Goal: Information Seeking & Learning: Learn about a topic

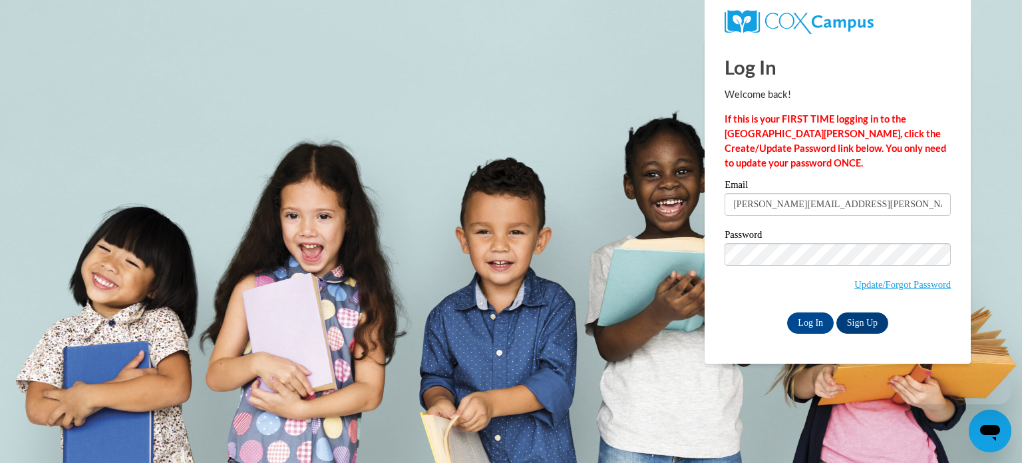
click at [782, 298] on div "Password Update/Forgot Password" at bounding box center [838, 269] width 226 height 79
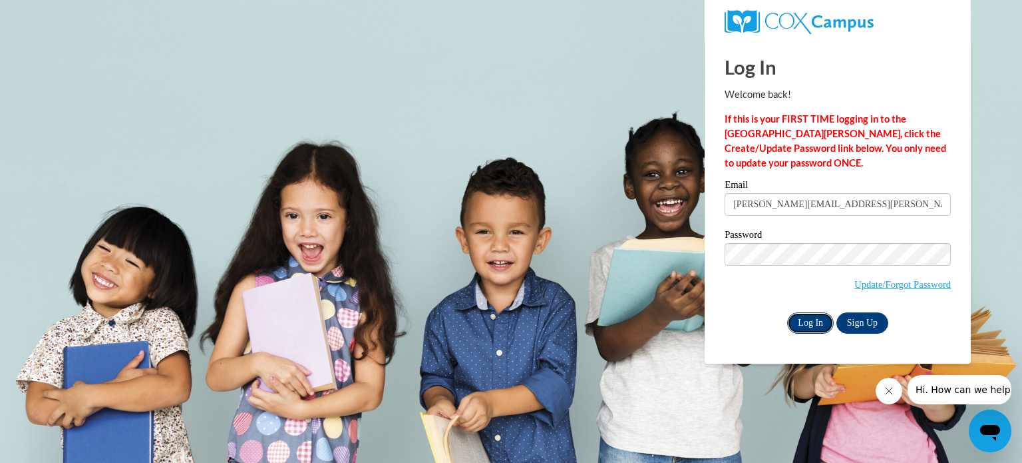
click at [809, 320] on input "Log In" at bounding box center [810, 322] width 47 height 21
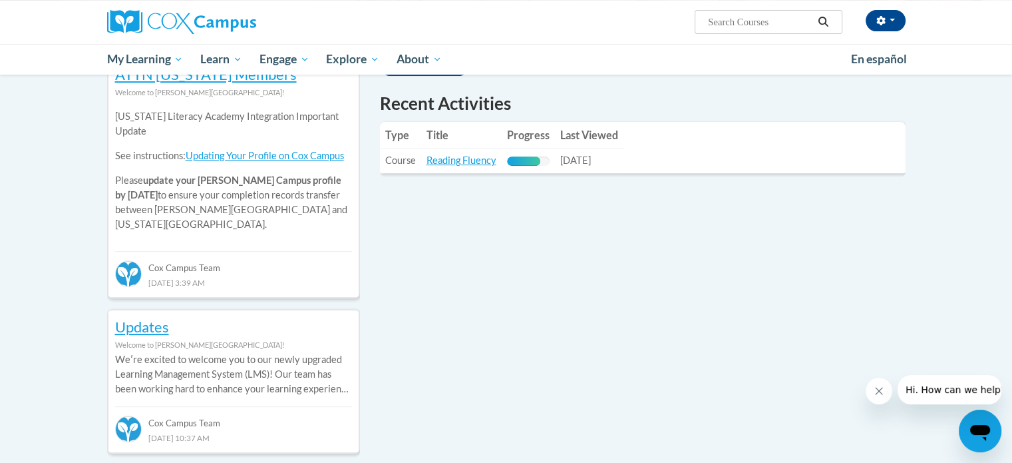
scroll to position [466, 0]
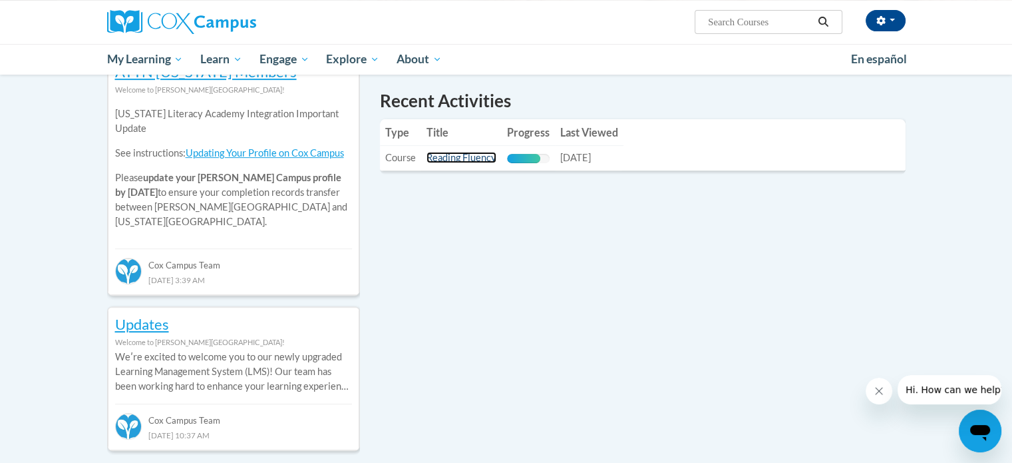
click at [473, 162] on link "Reading Fluency" at bounding box center [462, 157] width 70 height 11
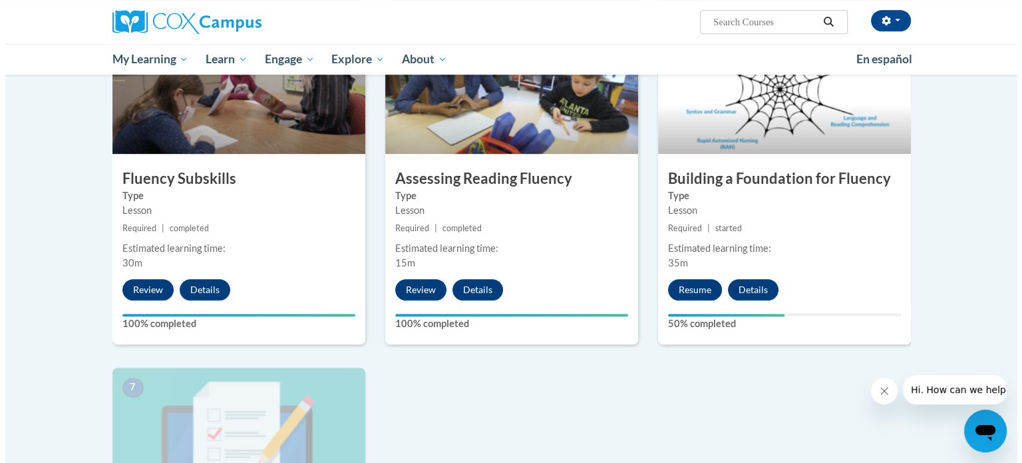
scroll to position [666, 0]
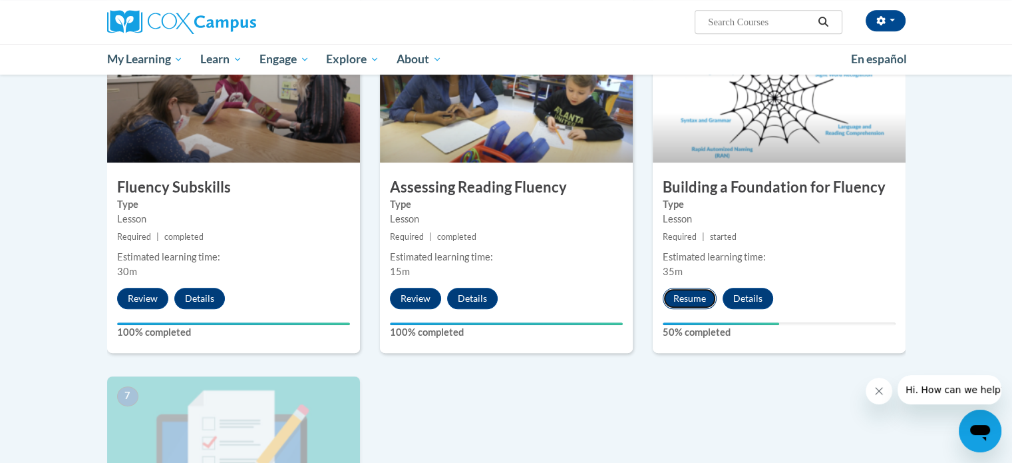
click at [697, 295] on button "Resume" at bounding box center [690, 298] width 54 height 21
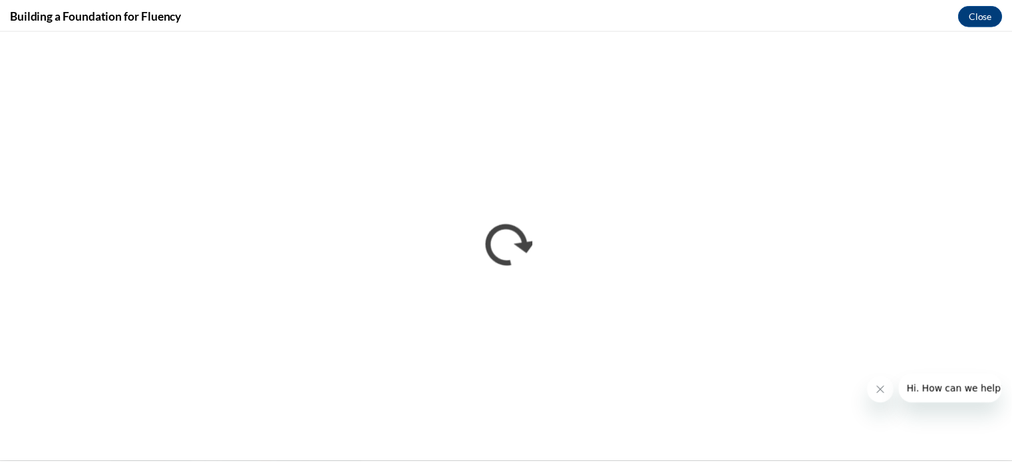
scroll to position [0, 0]
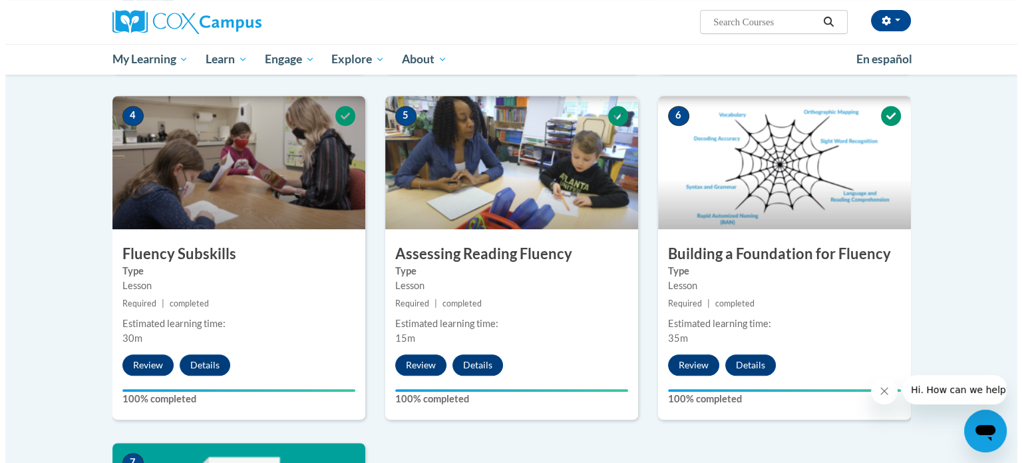
scroll to position [932, 0]
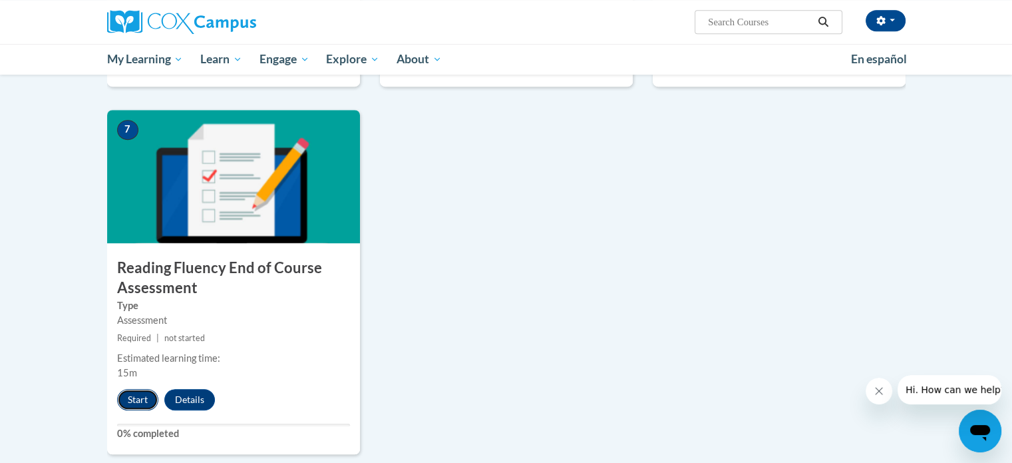
click at [125, 398] on button "Start" at bounding box center [137, 399] width 41 height 21
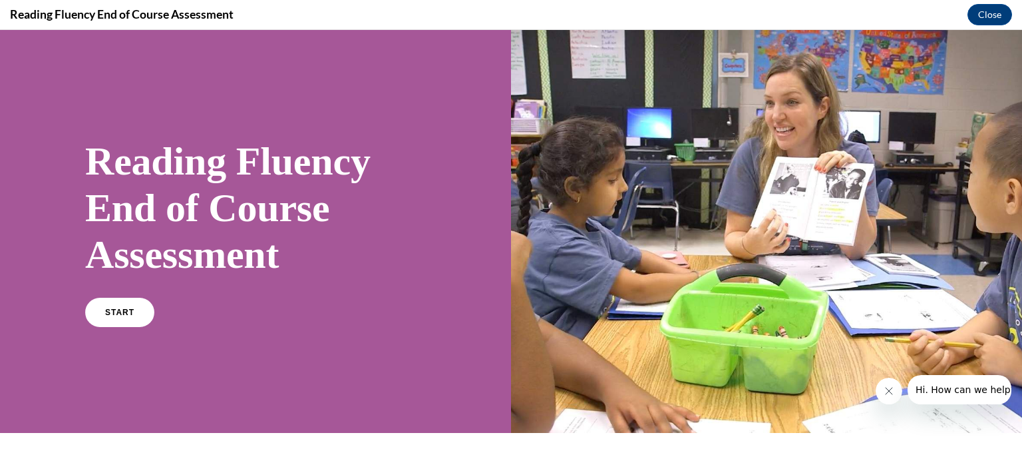
scroll to position [0, 0]
click at [129, 309] on span "START" at bounding box center [119, 313] width 31 height 10
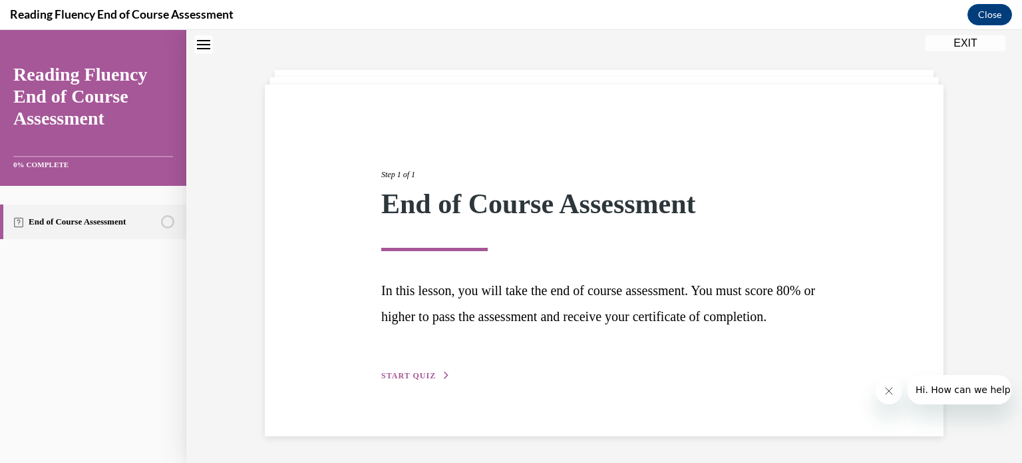
scroll to position [72, 0]
click at [391, 369] on button "START QUIZ" at bounding box center [415, 375] width 69 height 12
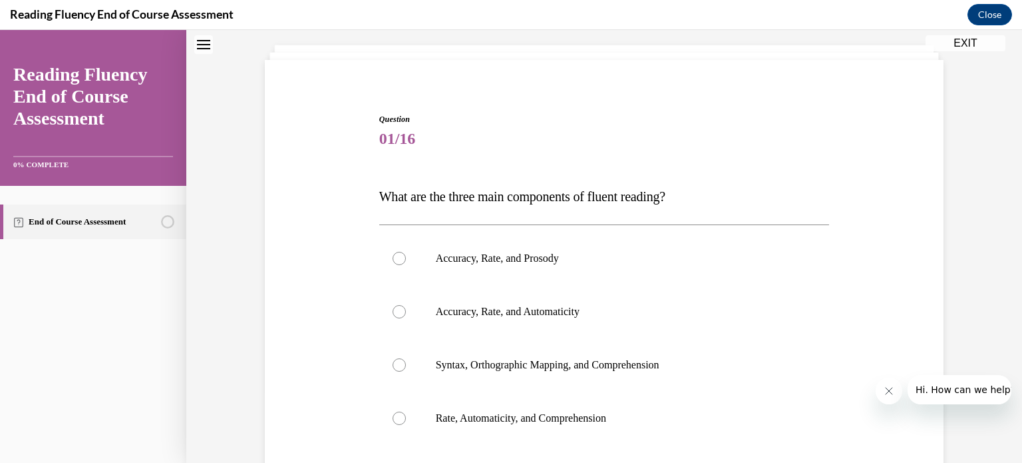
scroll to position [205, 0]
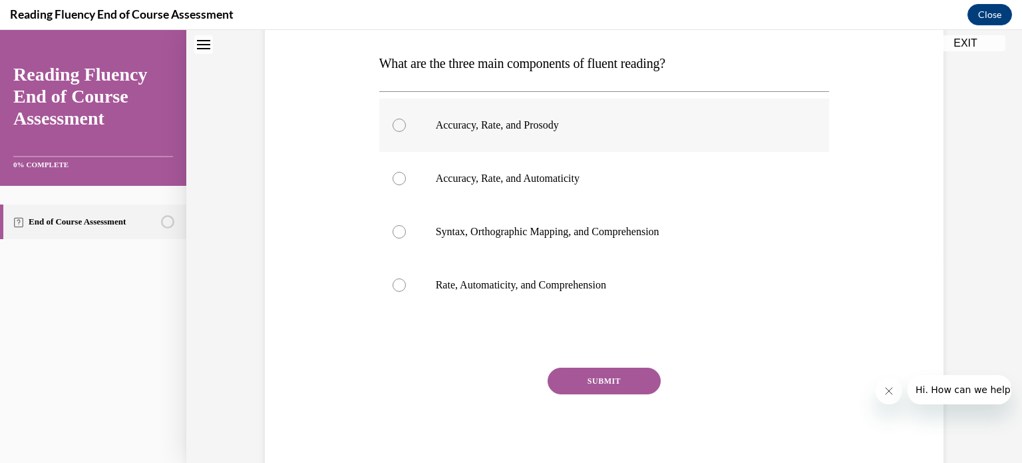
click at [393, 122] on div at bounding box center [399, 124] width 13 height 13
click at [393, 122] on input "Accuracy, Rate, and Prosody" at bounding box center [399, 124] width 13 height 13
radio input "true"
click at [583, 385] on button "SUBMIT" at bounding box center [604, 380] width 113 height 27
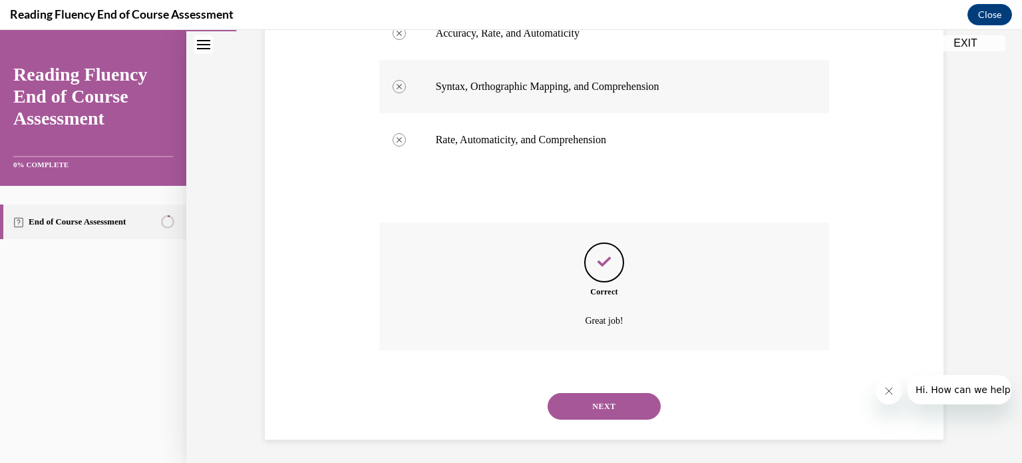
scroll to position [353, 0]
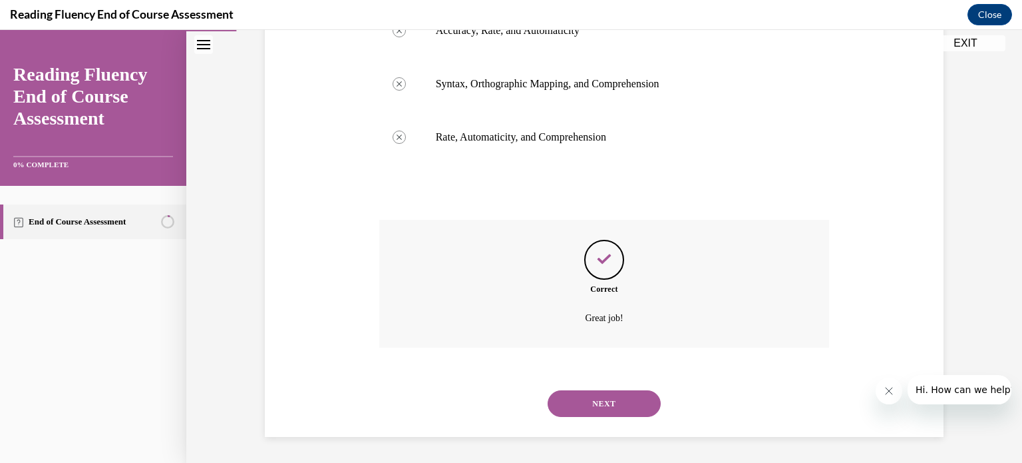
click at [594, 399] on button "NEXT" at bounding box center [604, 403] width 113 height 27
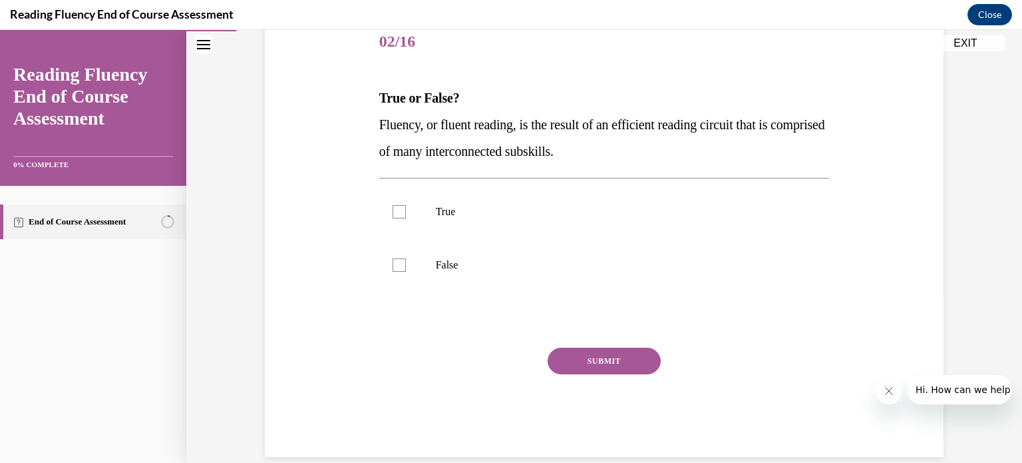
scroll to position [189, 0]
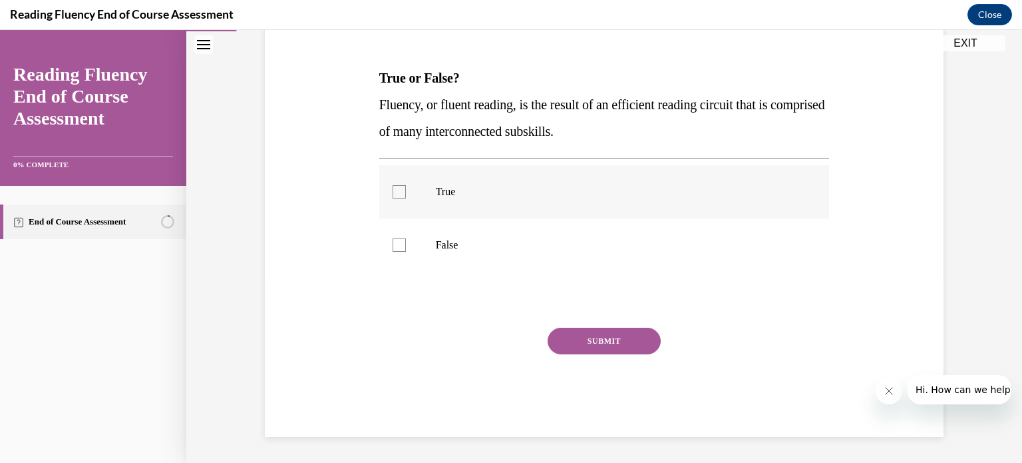
click at [386, 194] on label "True" at bounding box center [604, 191] width 451 height 53
click at [393, 194] on input "True" at bounding box center [399, 191] width 13 height 13
checkbox input "true"
click at [574, 348] on button "SUBMIT" at bounding box center [604, 340] width 113 height 27
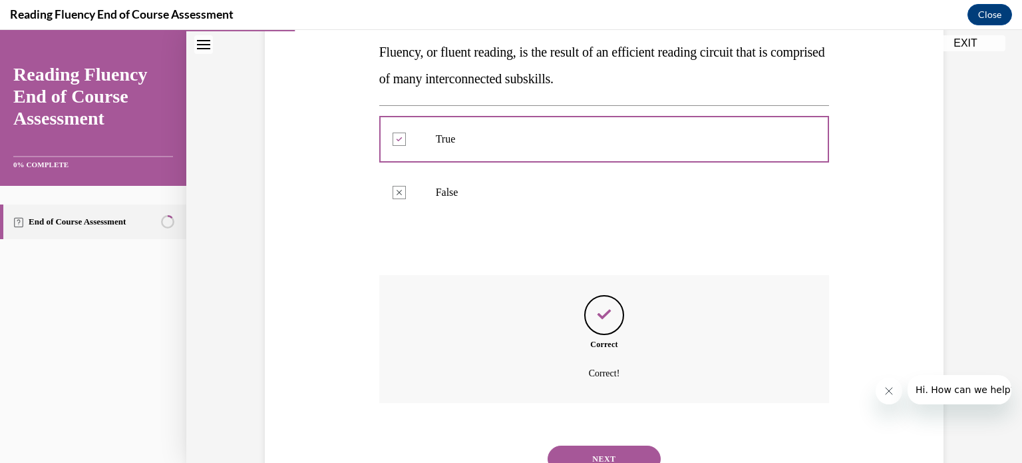
scroll to position [297, 0]
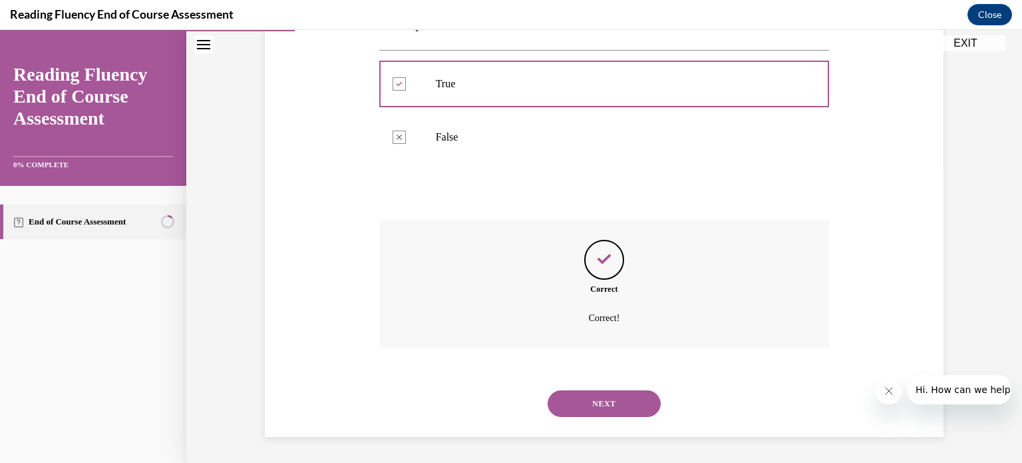
click at [586, 403] on button "NEXT" at bounding box center [604, 403] width 113 height 27
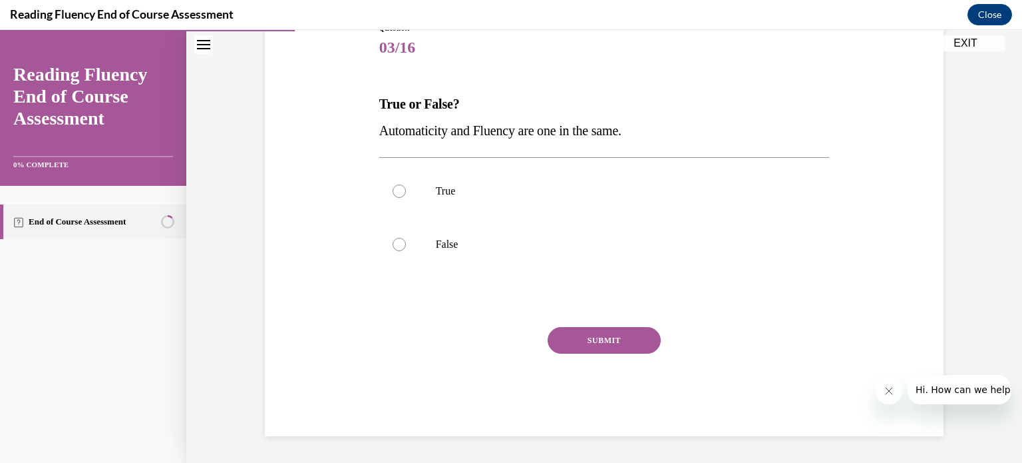
scroll to position [147, 0]
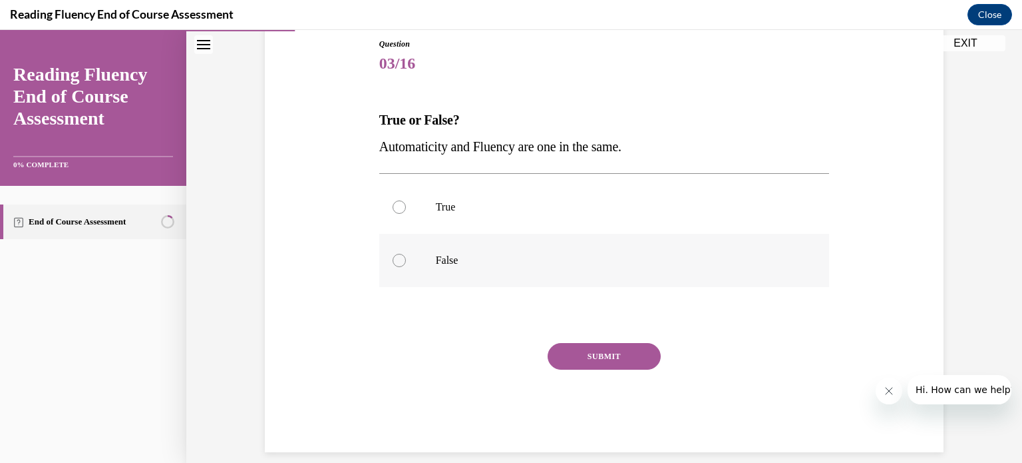
click at [394, 263] on div at bounding box center [399, 260] width 13 height 13
click at [394, 263] on input "False" at bounding box center [399, 260] width 13 height 13
radio input "true"
click at [556, 353] on button "SUBMIT" at bounding box center [604, 356] width 113 height 27
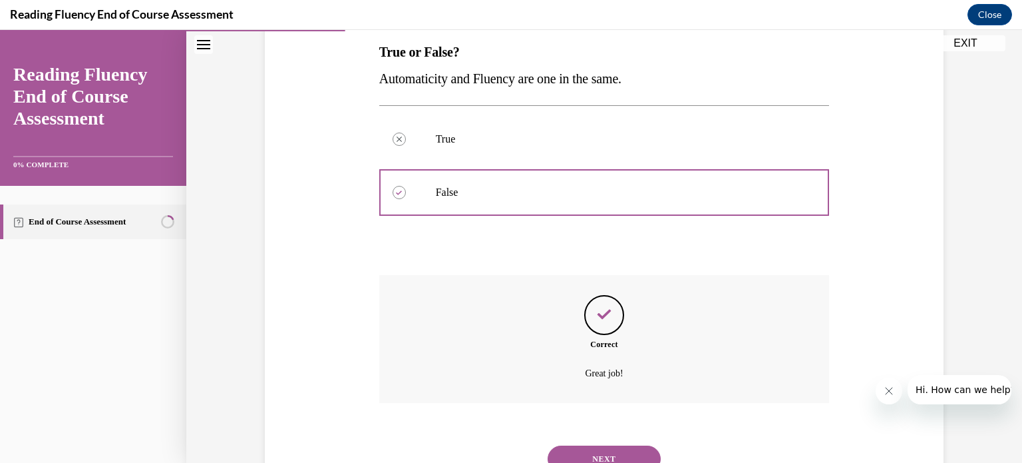
scroll to position [270, 0]
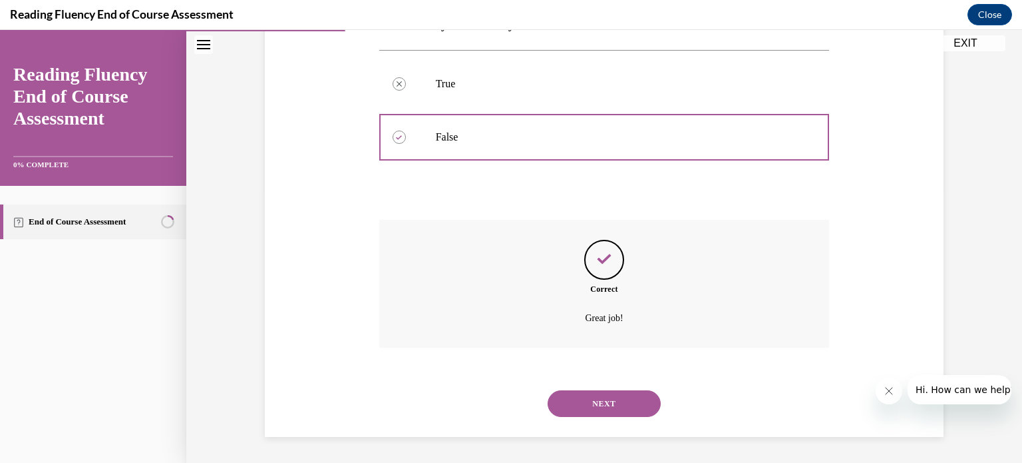
click at [594, 401] on button "NEXT" at bounding box center [604, 403] width 113 height 27
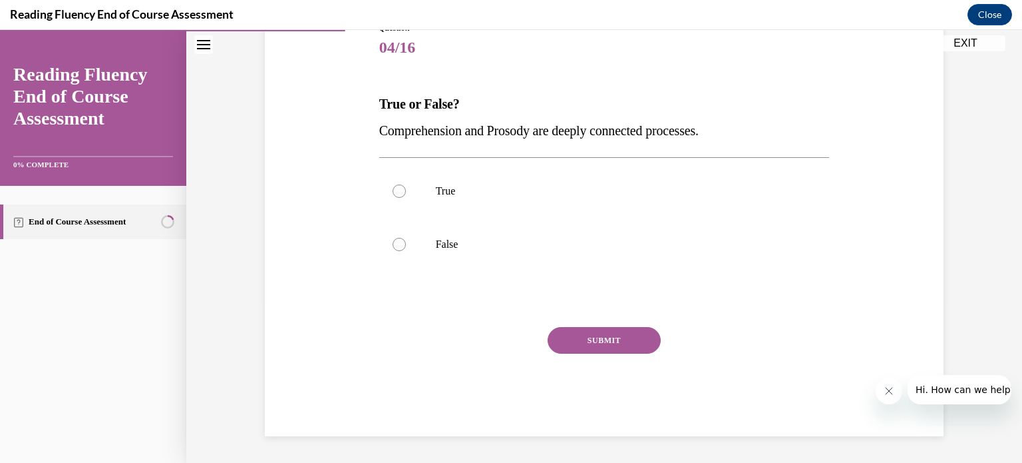
scroll to position [147, 0]
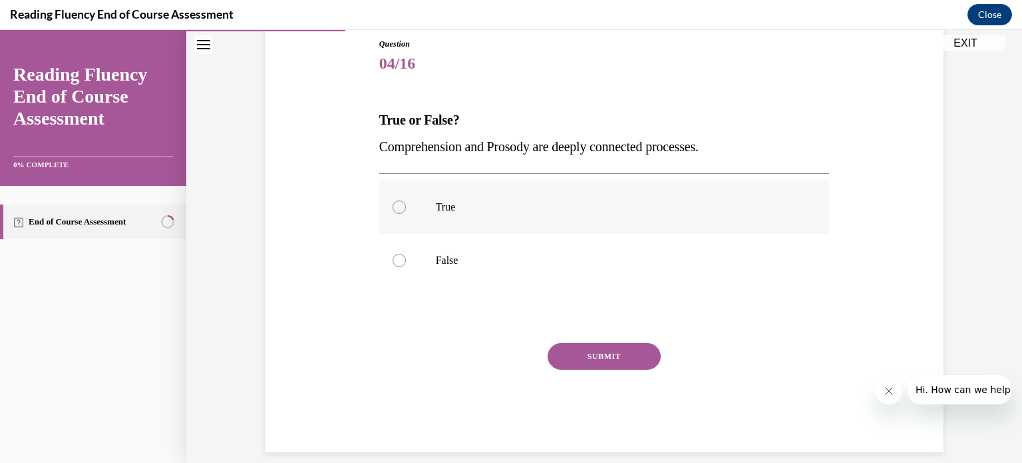
click at [394, 209] on div at bounding box center [399, 206] width 13 height 13
click at [394, 209] on input "True" at bounding box center [399, 206] width 13 height 13
radio input "true"
click at [575, 355] on button "SUBMIT" at bounding box center [604, 356] width 113 height 27
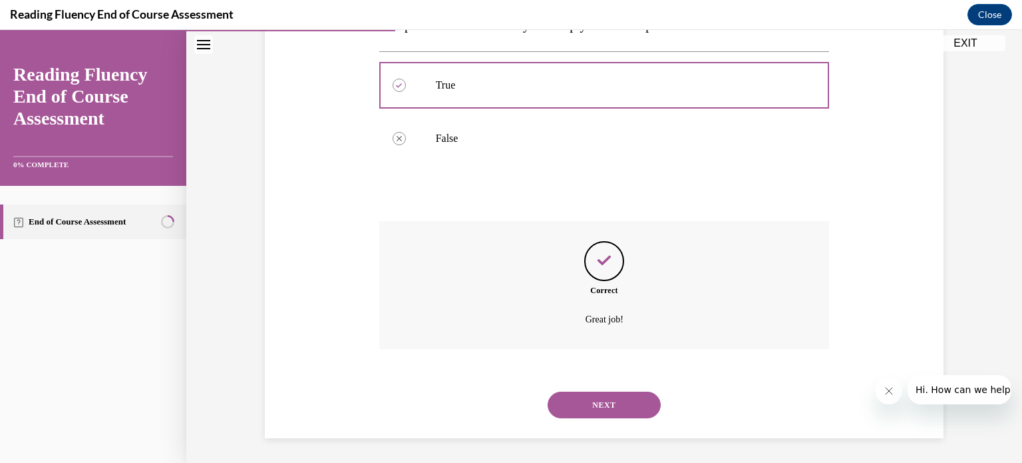
scroll to position [270, 0]
click at [615, 397] on button "NEXT" at bounding box center [604, 403] width 113 height 27
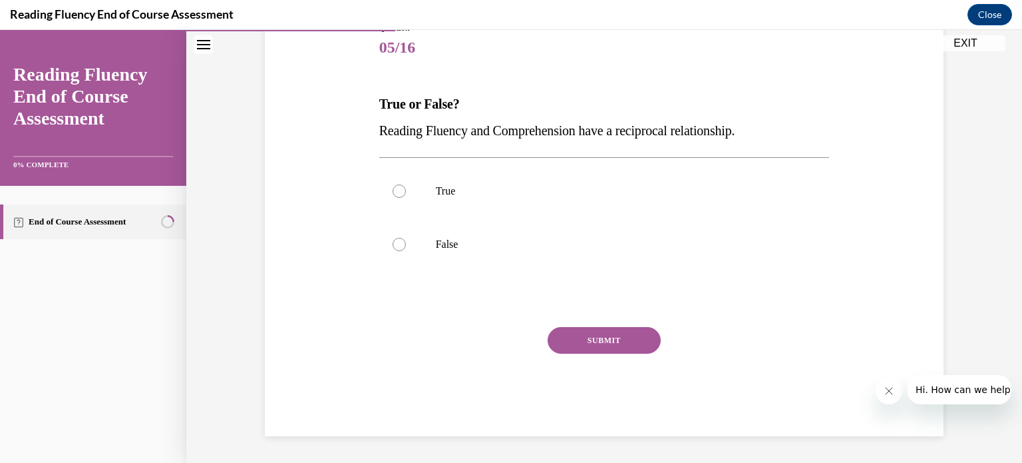
scroll to position [147, 0]
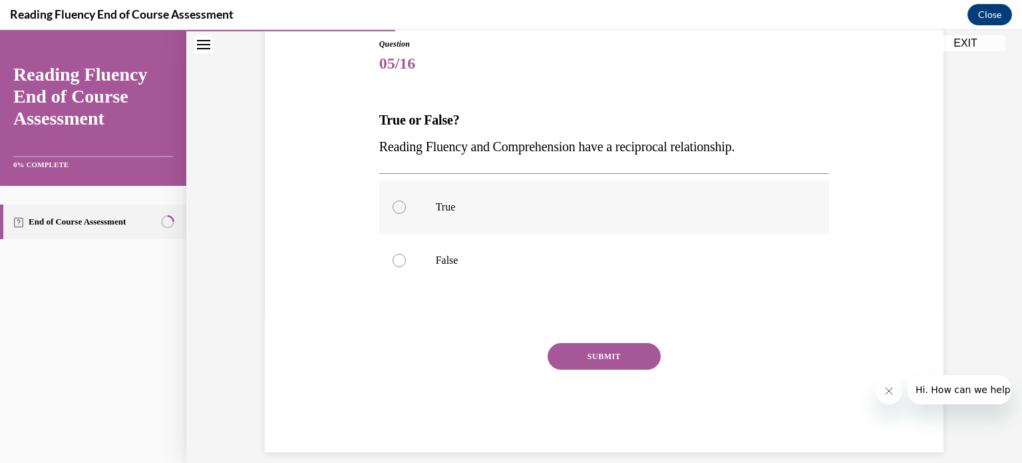
click at [393, 202] on div at bounding box center [399, 206] width 13 height 13
click at [393, 202] on input "True" at bounding box center [399, 206] width 13 height 13
radio input "true"
click at [579, 363] on button "SUBMIT" at bounding box center [604, 356] width 113 height 27
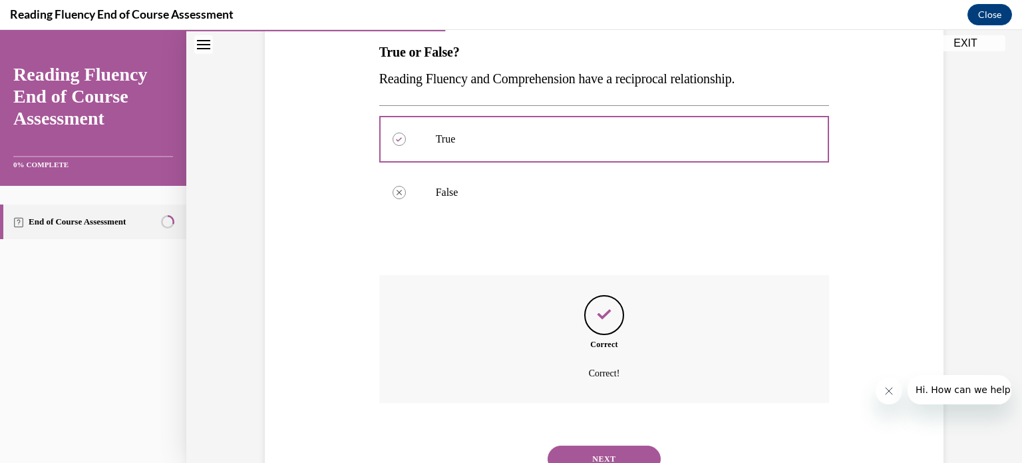
scroll to position [270, 0]
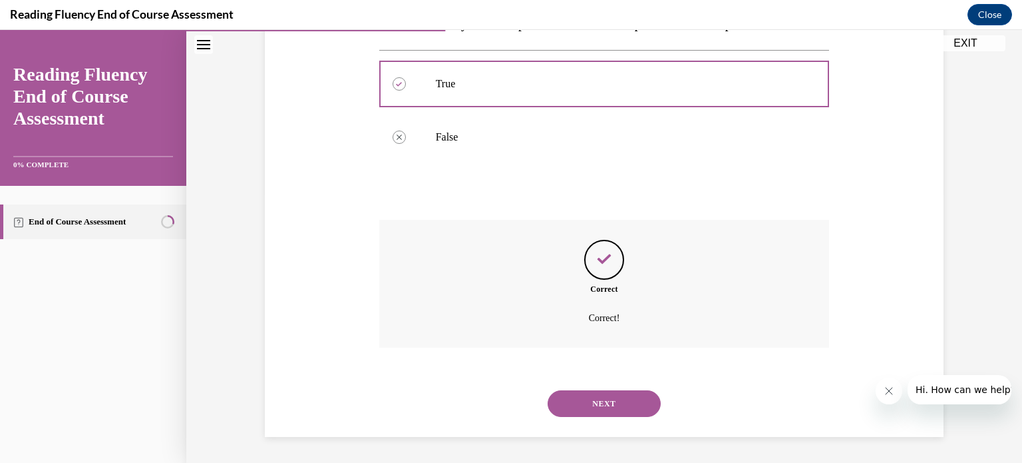
click at [630, 404] on button "NEXT" at bounding box center [604, 403] width 113 height 27
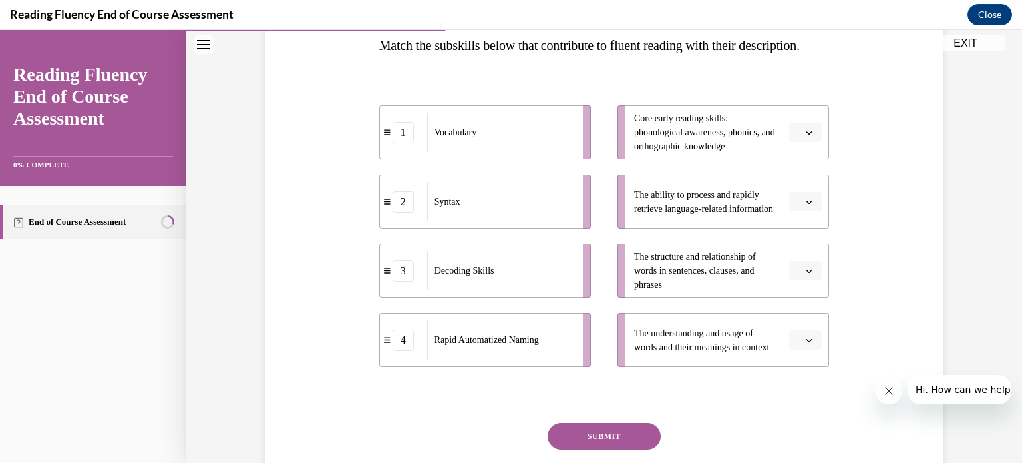
scroll to position [200, 0]
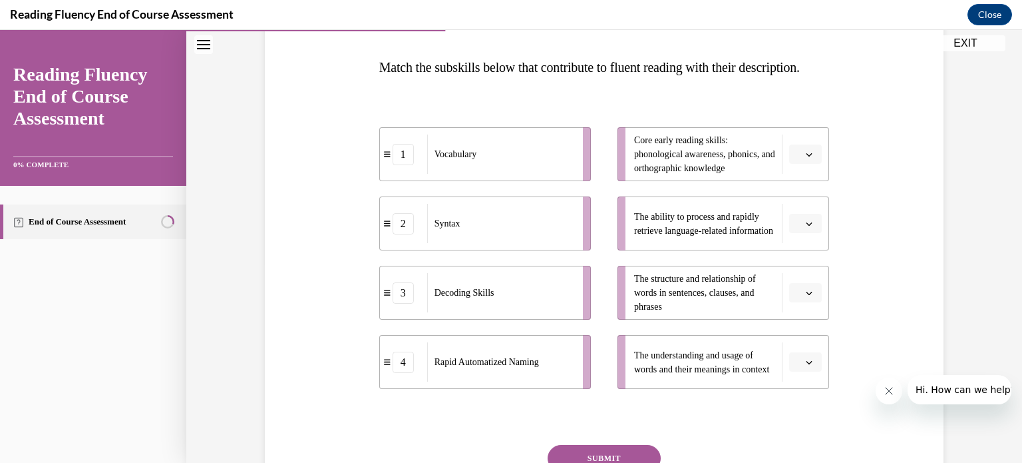
click at [797, 230] on span "Please select an option" at bounding box center [799, 223] width 5 height 13
click at [789, 385] on div "4" at bounding box center [799, 386] width 33 height 27
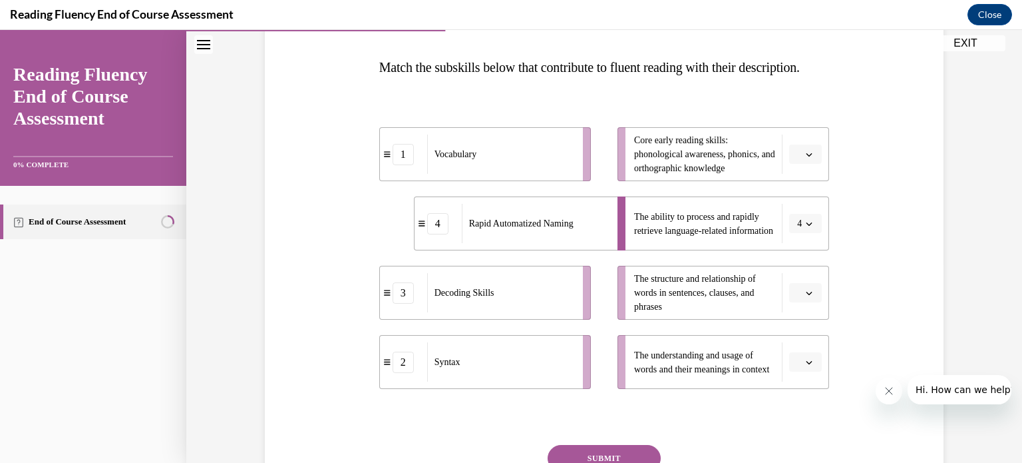
click at [806, 365] on icon "button" at bounding box center [809, 362] width 7 height 7
click at [804, 268] on div "1" at bounding box center [799, 279] width 33 height 27
click at [807, 295] on icon "button" at bounding box center [810, 293] width 6 height 3
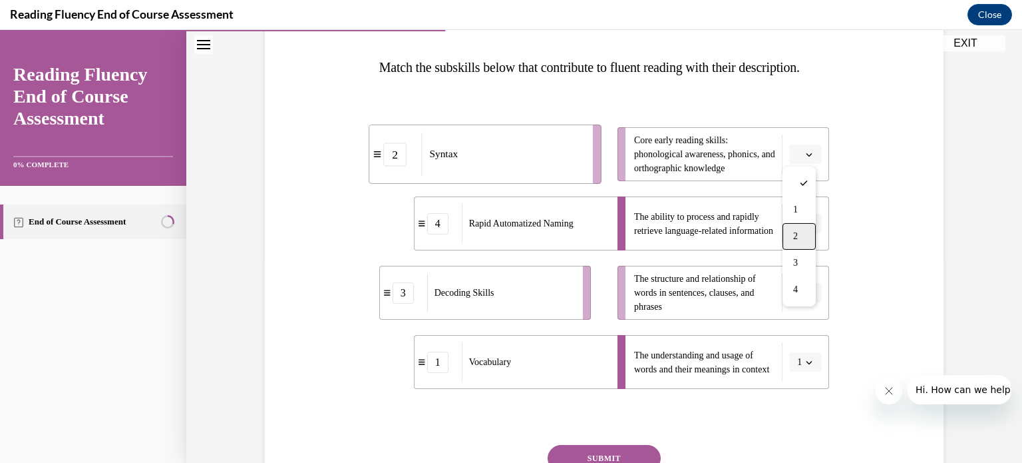
click at [805, 227] on div "2" at bounding box center [799, 236] width 33 height 27
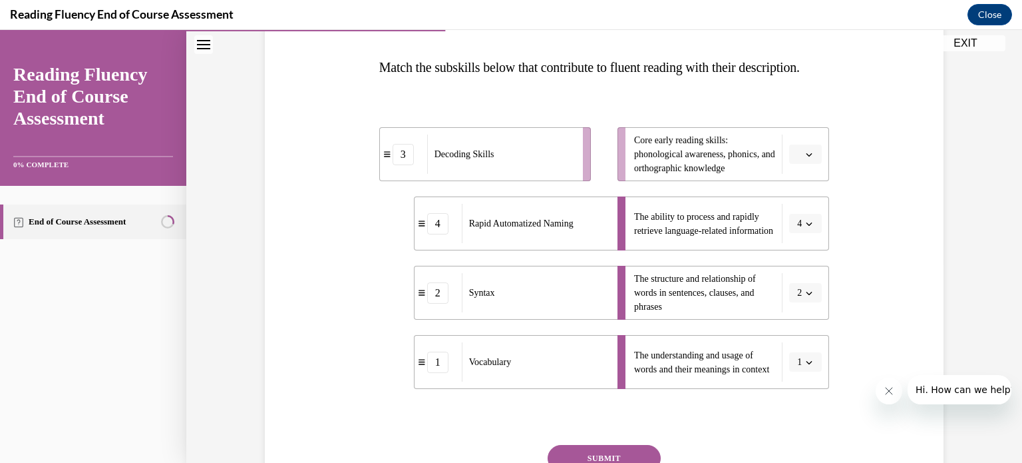
click at [807, 159] on span "button" at bounding box center [809, 154] width 9 height 9
click at [799, 286] on div "3" at bounding box center [799, 290] width 33 height 27
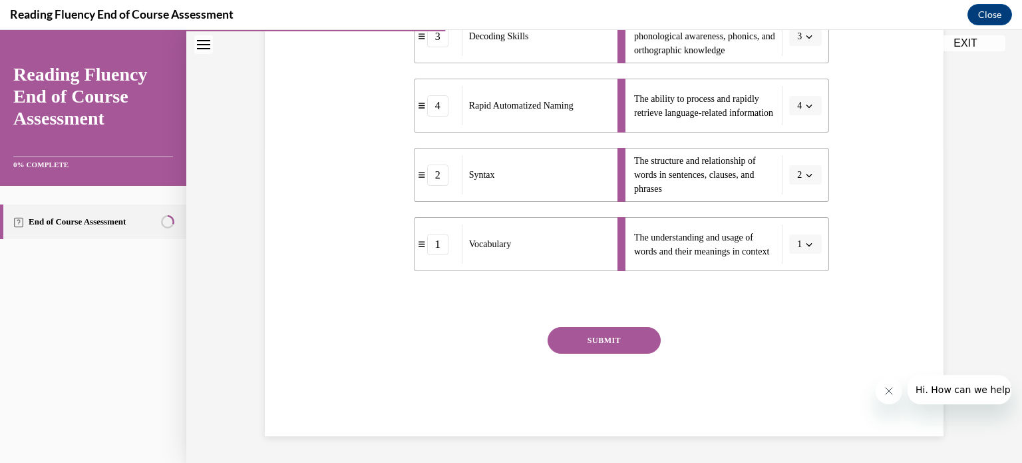
click at [628, 341] on button "SUBMIT" at bounding box center [604, 340] width 113 height 27
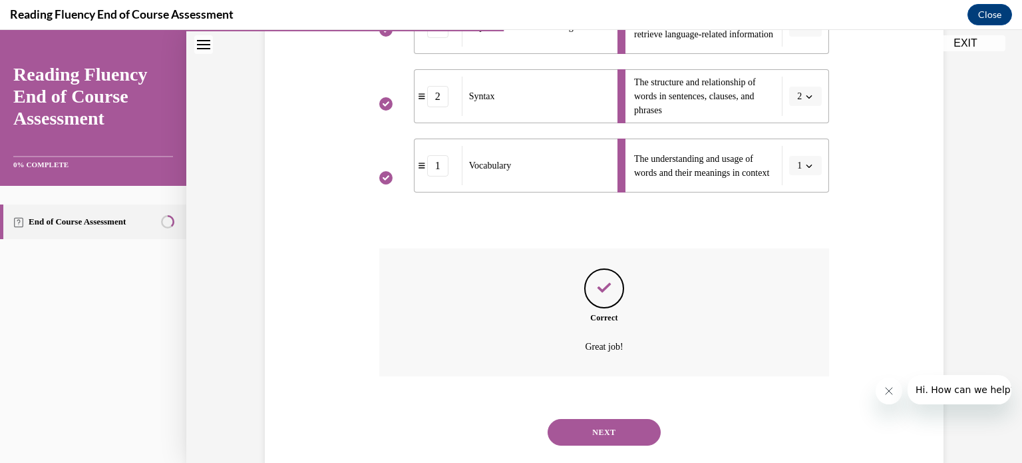
scroll to position [451, 0]
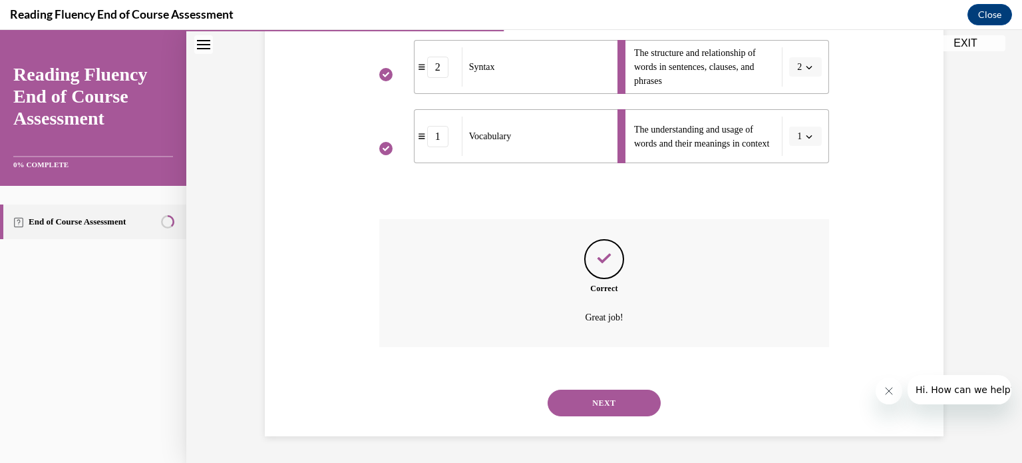
click at [618, 411] on button "NEXT" at bounding box center [604, 402] width 113 height 27
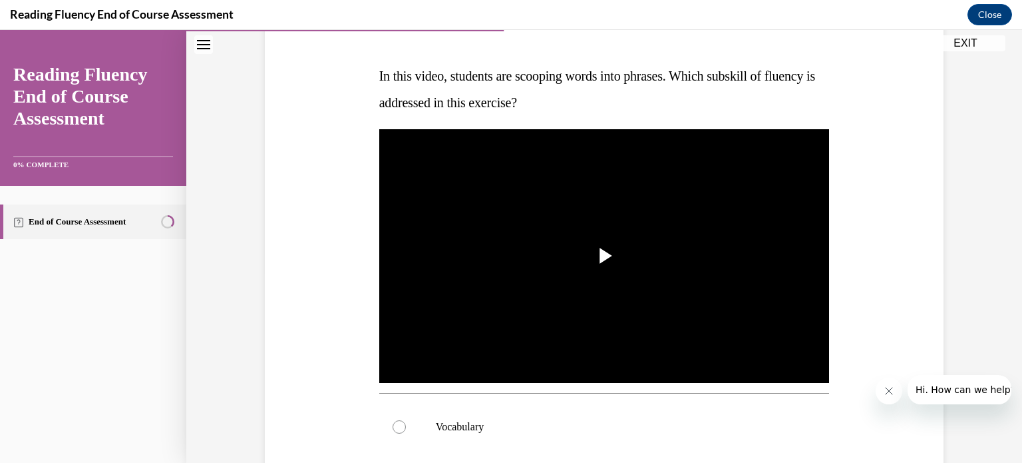
scroll to position [200, 0]
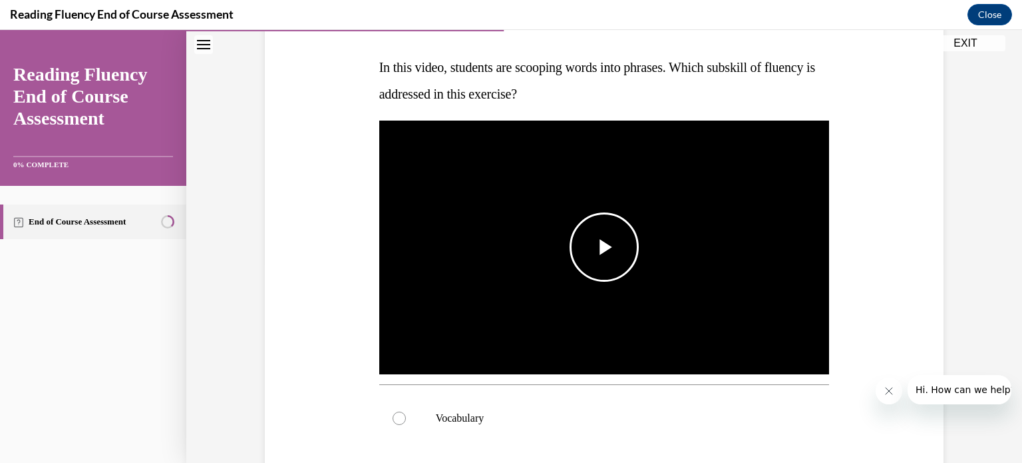
click at [604, 247] on span "Video player" at bounding box center [604, 247] width 0 height 0
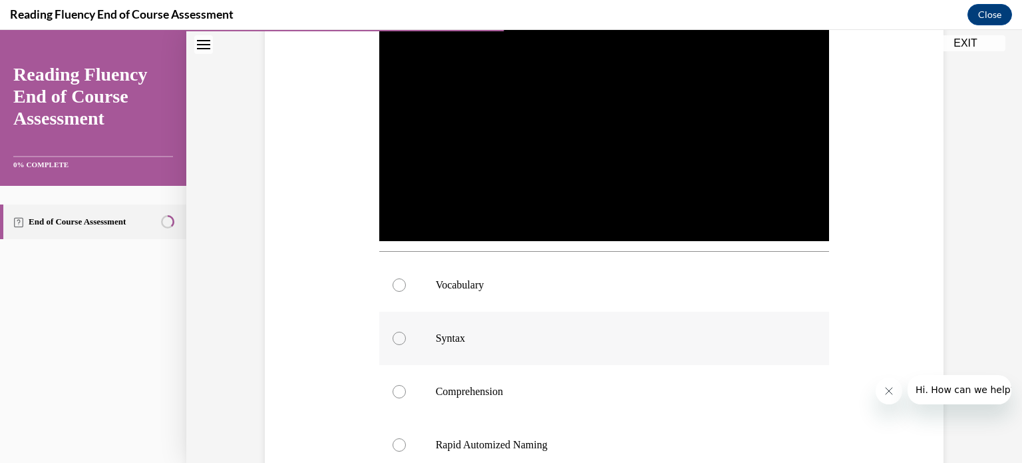
scroll to position [399, 0]
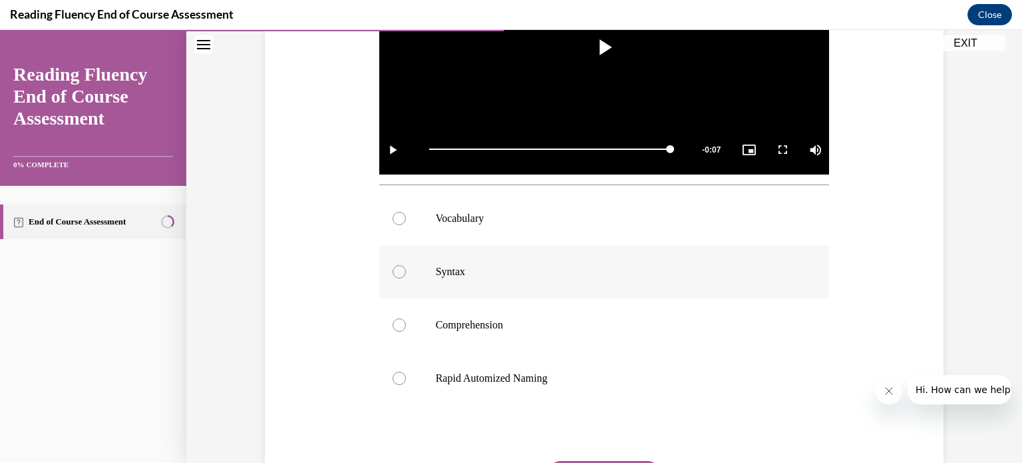
click at [397, 272] on div at bounding box center [399, 271] width 13 height 13
click at [397, 272] on input "Syntax" at bounding box center [399, 271] width 13 height 13
radio input "true"
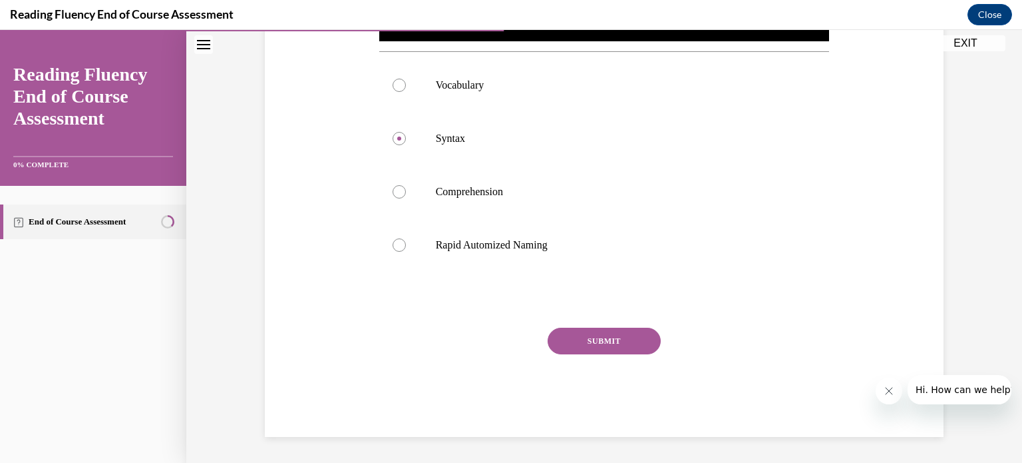
click at [627, 335] on button "SUBMIT" at bounding box center [604, 340] width 113 height 27
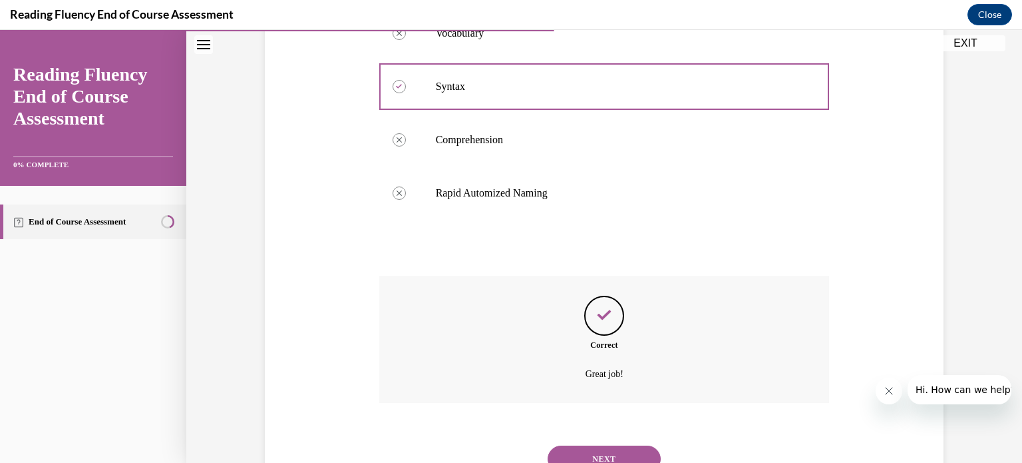
scroll to position [640, 0]
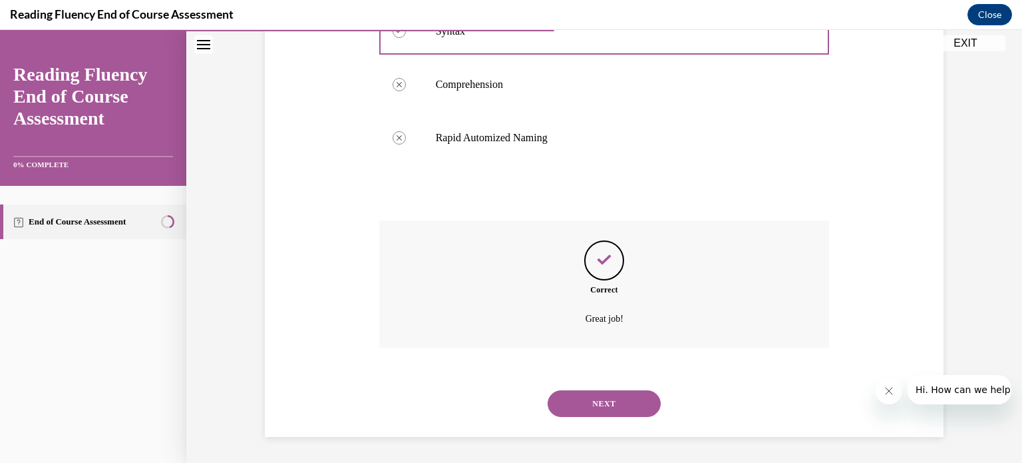
click at [618, 399] on button "NEXT" at bounding box center [604, 403] width 113 height 27
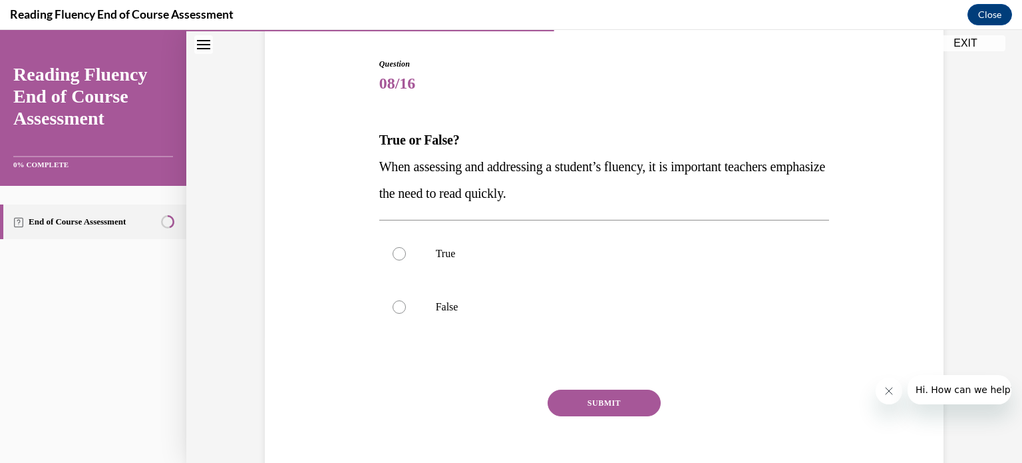
scroll to position [133, 0]
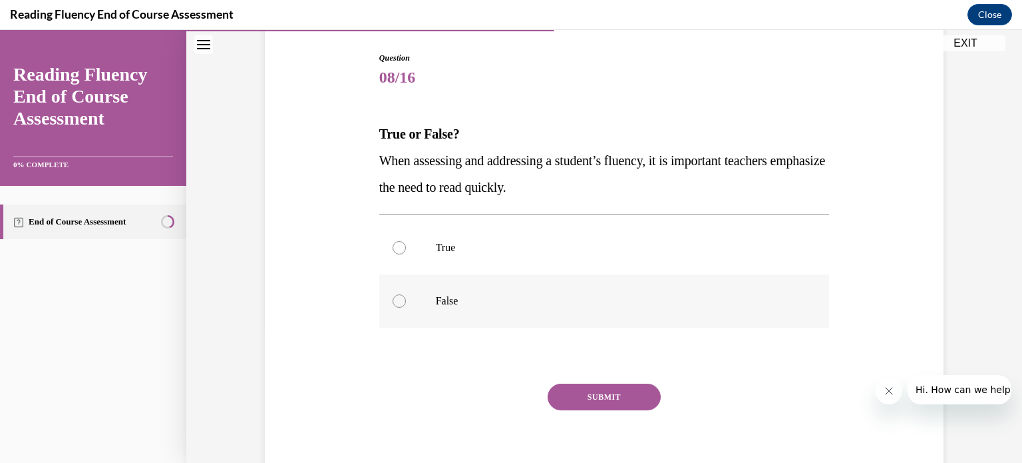
click at [399, 298] on label "False" at bounding box center [604, 300] width 451 height 53
click at [399, 298] on input "False" at bounding box center [399, 300] width 13 height 13
radio input "true"
click at [393, 250] on div at bounding box center [399, 247] width 13 height 13
click at [393, 250] on input "True" at bounding box center [399, 247] width 13 height 13
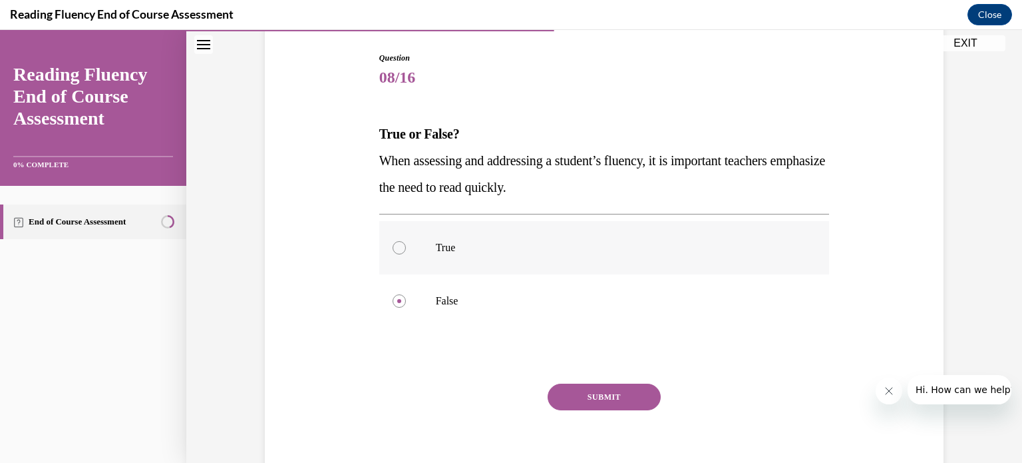
radio input "true"
click at [580, 394] on button "SUBMIT" at bounding box center [604, 396] width 113 height 27
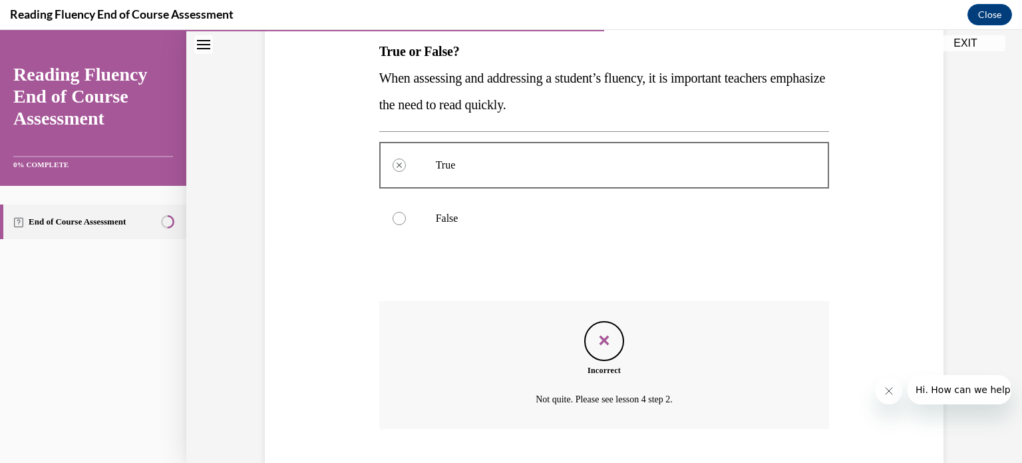
scroll to position [297, 0]
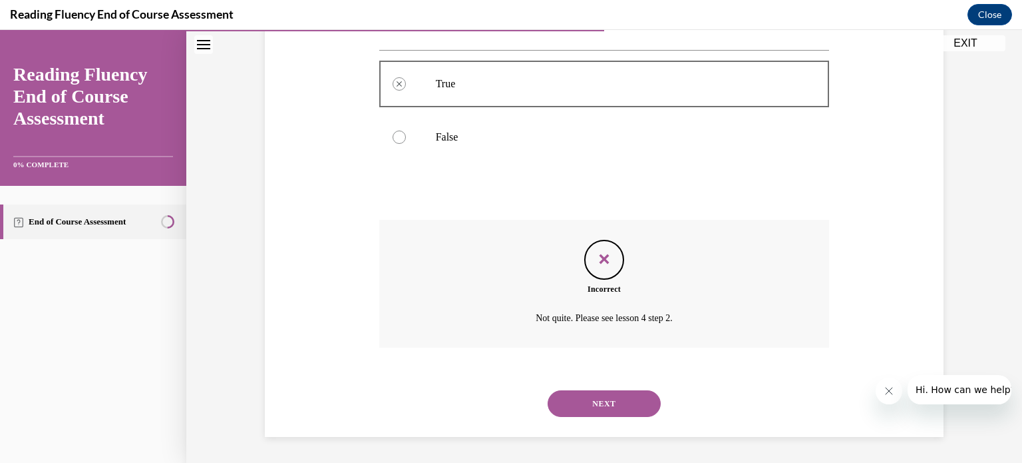
click at [578, 405] on button "NEXT" at bounding box center [604, 403] width 113 height 27
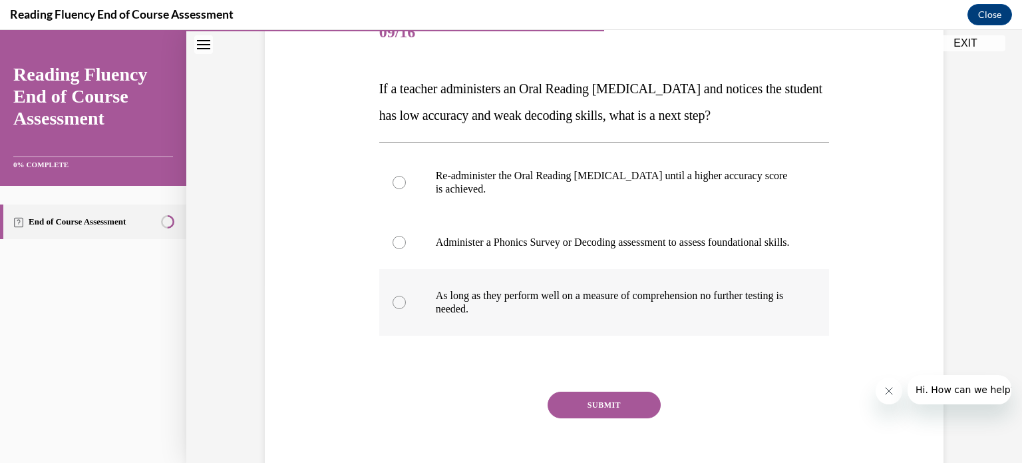
scroll to position [200, 0]
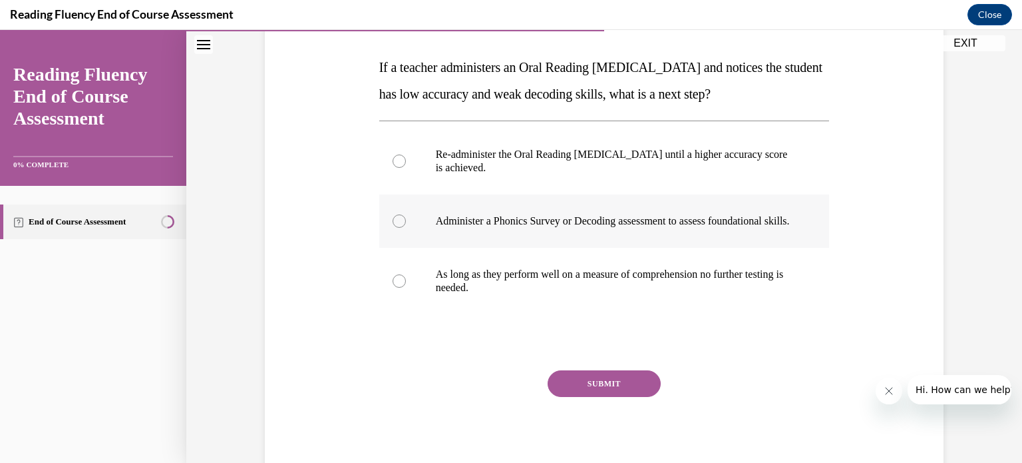
click at [398, 228] on div at bounding box center [399, 220] width 13 height 13
click at [398, 228] on input "Administer a Phonics Survey or Decoding assessment to assess foundational skill…" at bounding box center [399, 220] width 13 height 13
radio input "true"
click at [560, 397] on button "SUBMIT" at bounding box center [604, 383] width 113 height 27
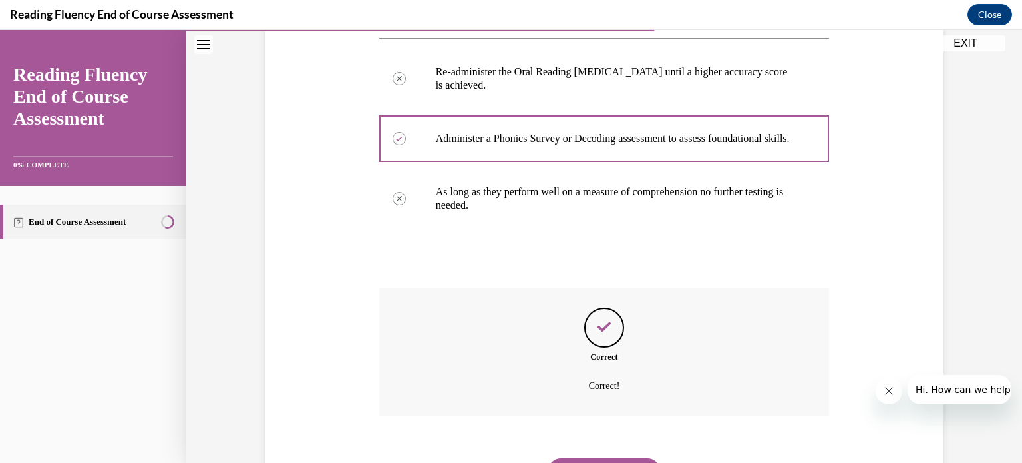
scroll to position [363, 0]
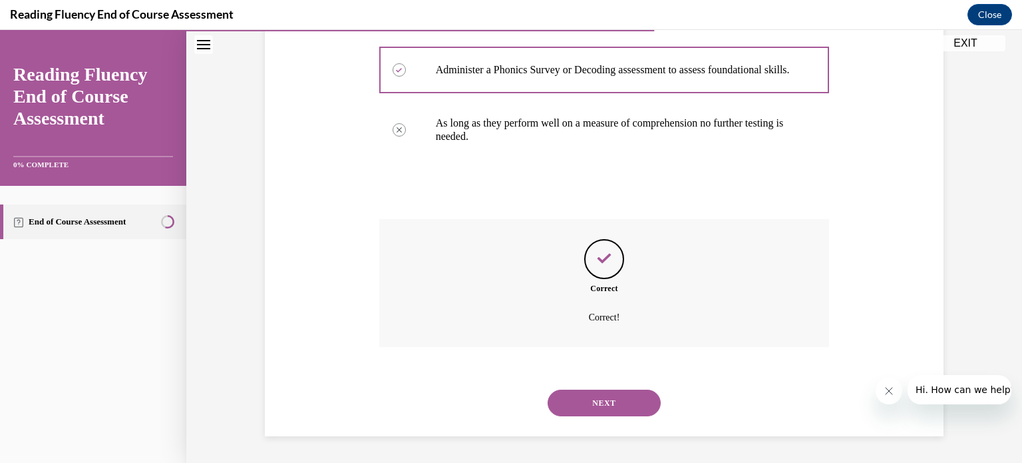
click at [589, 399] on button "NEXT" at bounding box center [604, 402] width 113 height 27
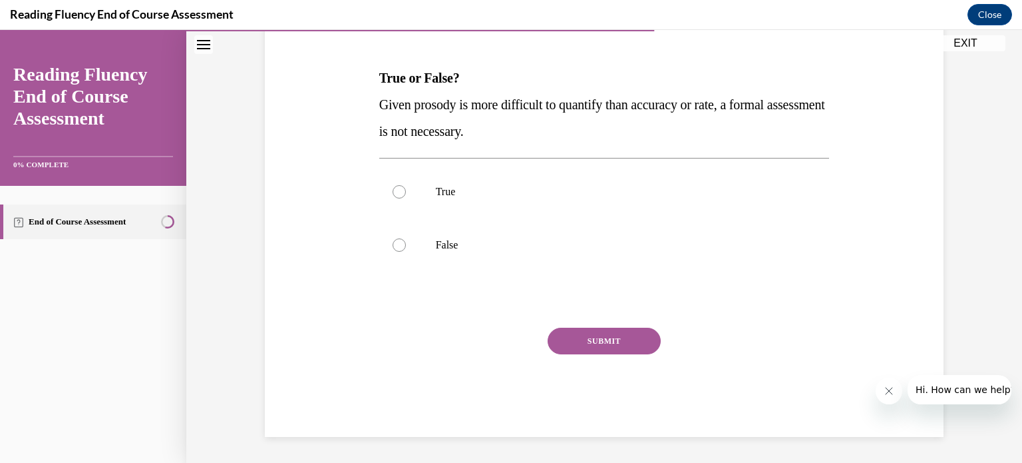
scroll to position [189, 0]
click at [401, 183] on label "True" at bounding box center [604, 191] width 451 height 53
click at [401, 185] on input "True" at bounding box center [399, 191] width 13 height 13
radio input "true"
click at [574, 338] on button "SUBMIT" at bounding box center [604, 340] width 113 height 27
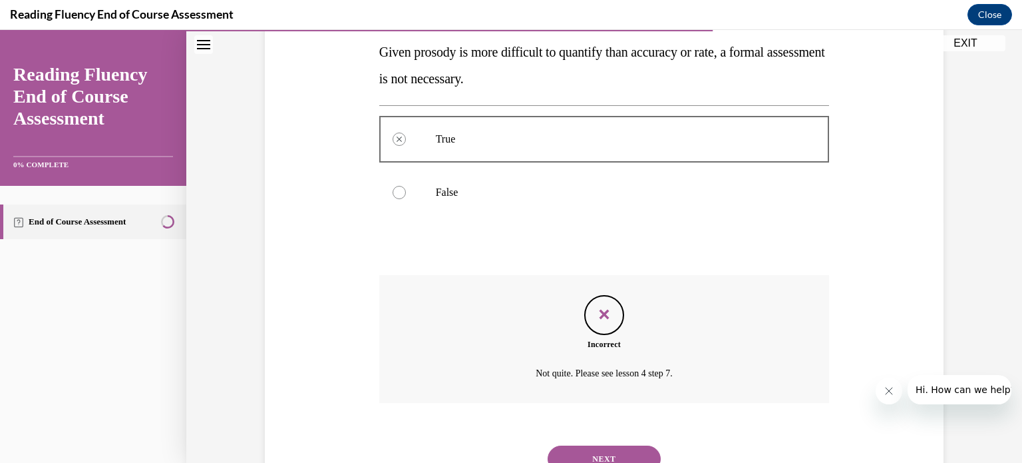
scroll to position [297, 0]
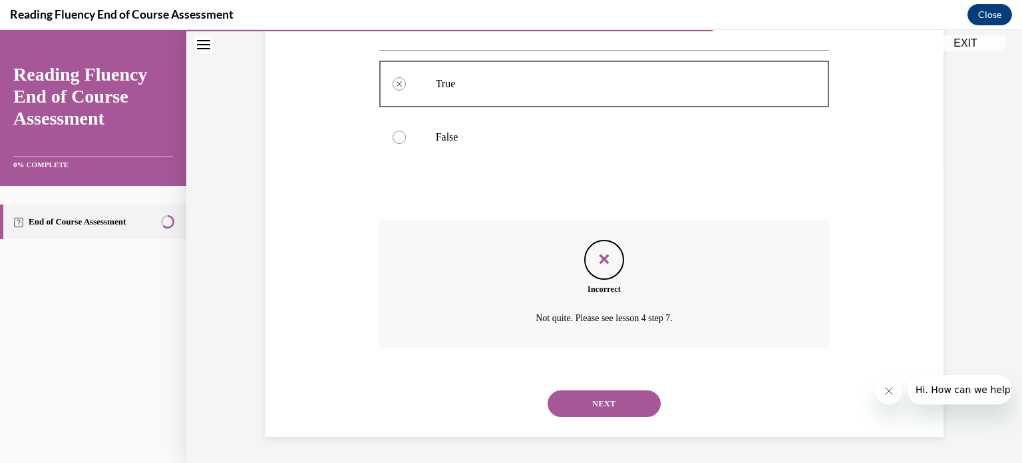
click at [602, 401] on button "NEXT" at bounding box center [604, 403] width 113 height 27
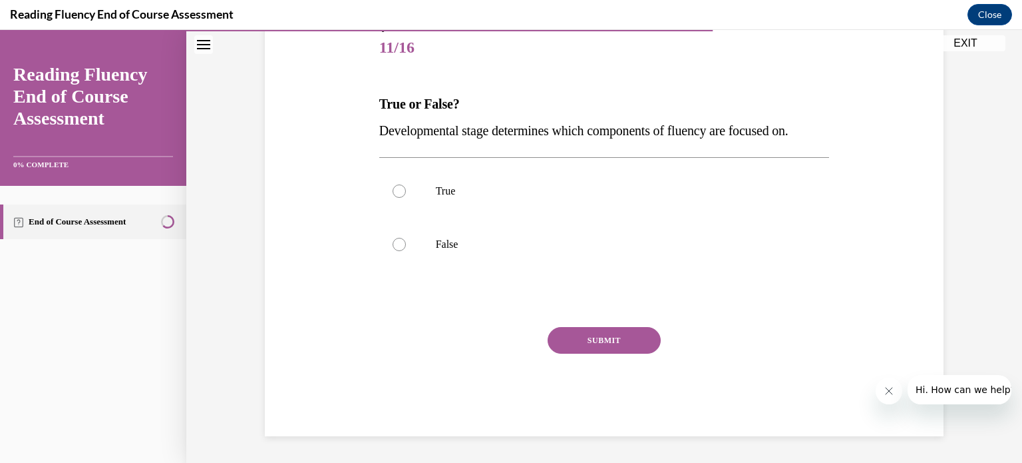
scroll to position [147, 0]
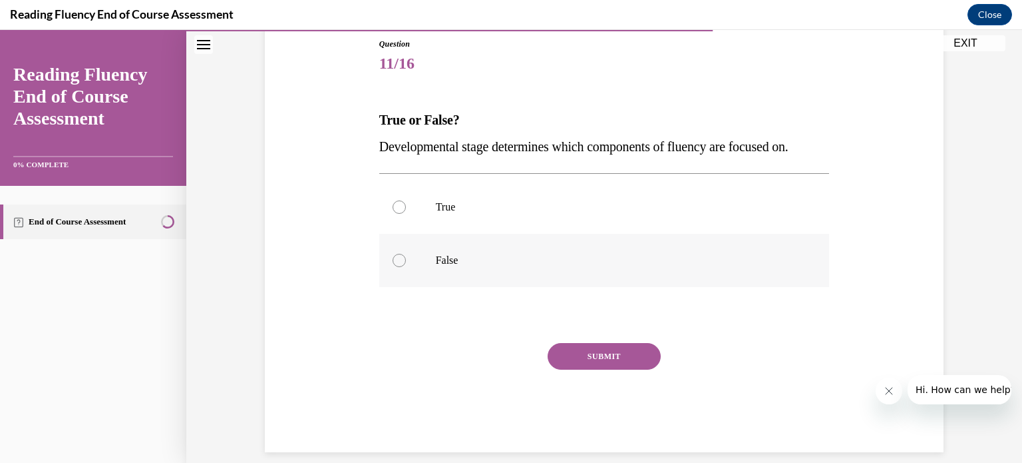
click at [387, 255] on label "False" at bounding box center [604, 260] width 451 height 53
click at [393, 255] on input "False" at bounding box center [399, 260] width 13 height 13
radio input "true"
click at [402, 202] on label "True" at bounding box center [604, 206] width 451 height 53
click at [402, 202] on input "True" at bounding box center [399, 206] width 13 height 13
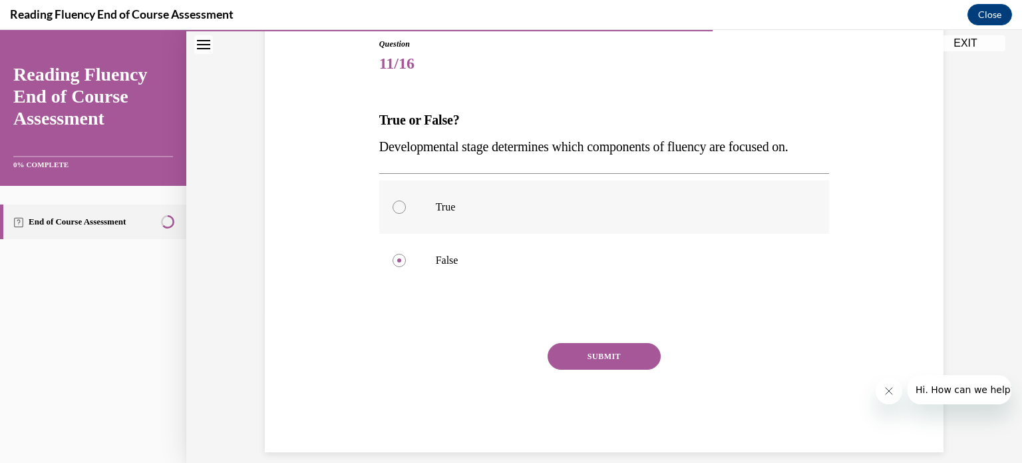
radio input "true"
click at [567, 347] on button "SUBMIT" at bounding box center [604, 356] width 113 height 27
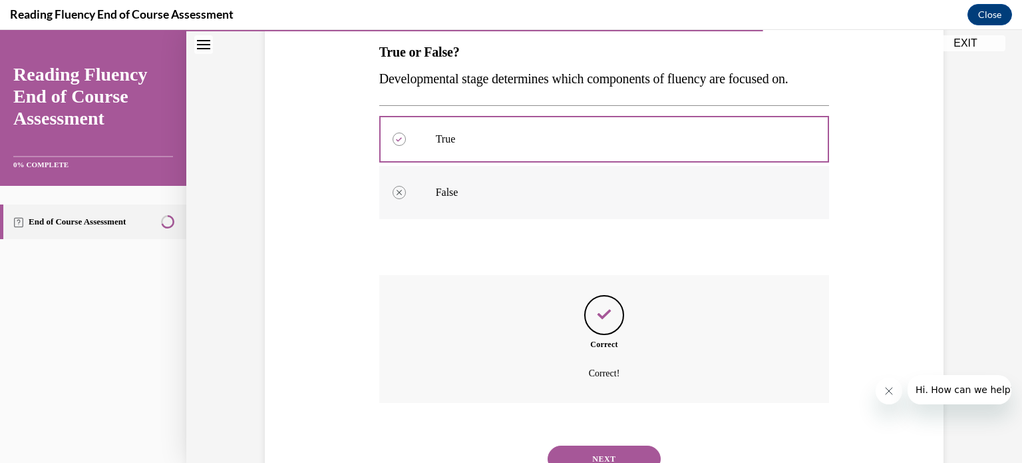
scroll to position [270, 0]
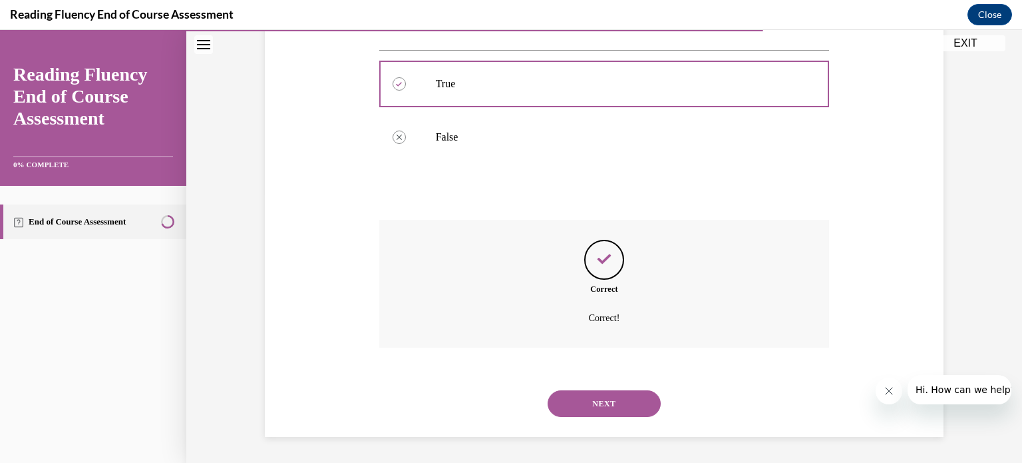
click at [612, 400] on button "NEXT" at bounding box center [604, 403] width 113 height 27
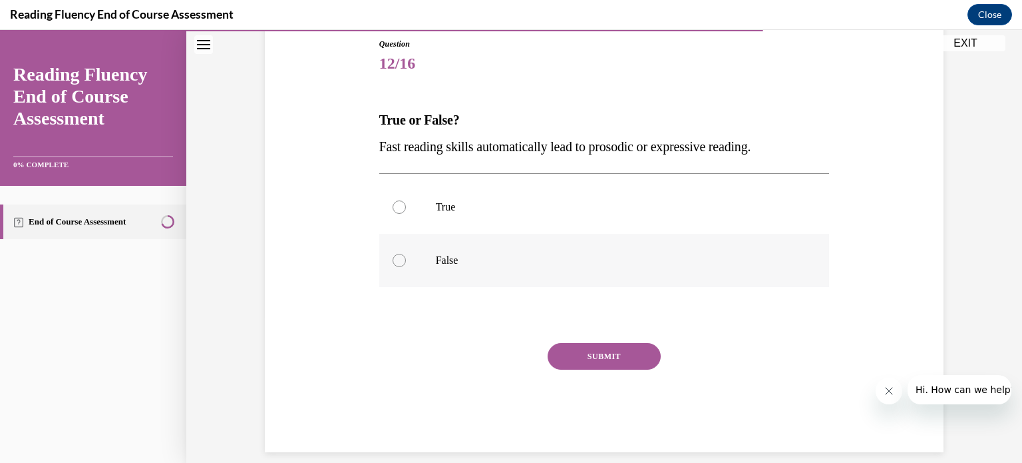
click at [393, 257] on div at bounding box center [399, 260] width 13 height 13
click at [393, 257] on input "False" at bounding box center [399, 260] width 13 height 13
radio input "true"
click at [741, 374] on div "SUBMIT" at bounding box center [604, 376] width 451 height 67
click at [616, 351] on button "SUBMIT" at bounding box center [604, 356] width 113 height 27
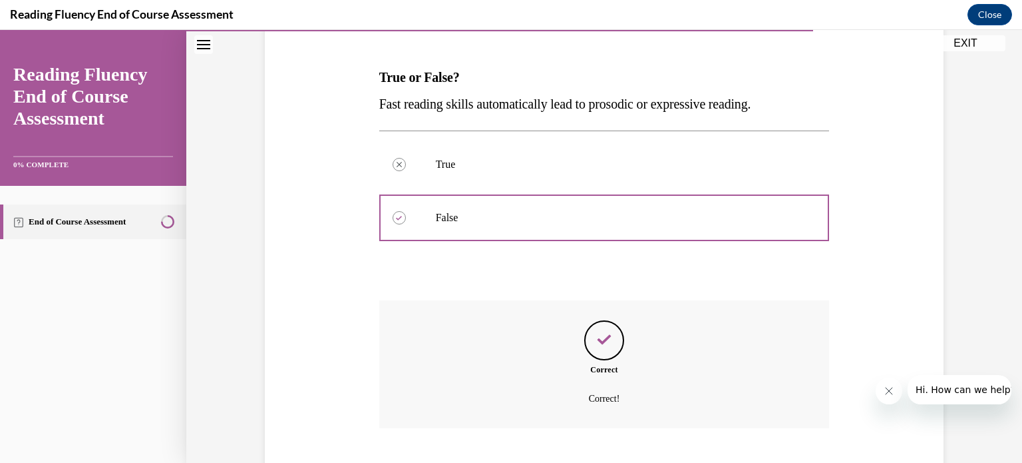
scroll to position [270, 0]
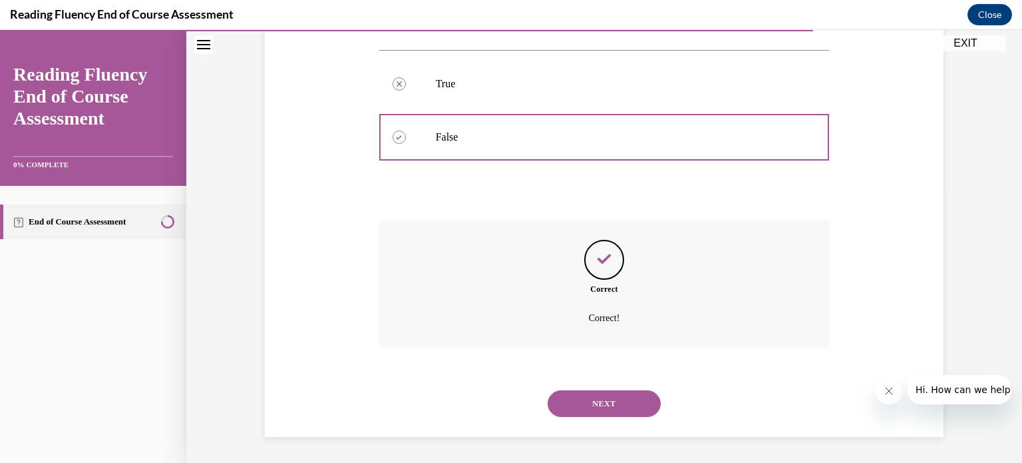
click at [605, 392] on button "NEXT" at bounding box center [604, 403] width 113 height 27
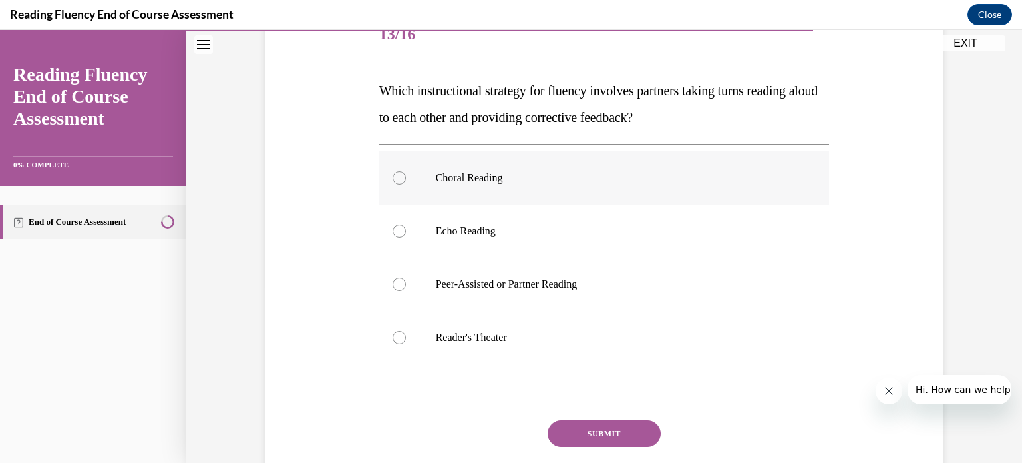
scroll to position [200, 0]
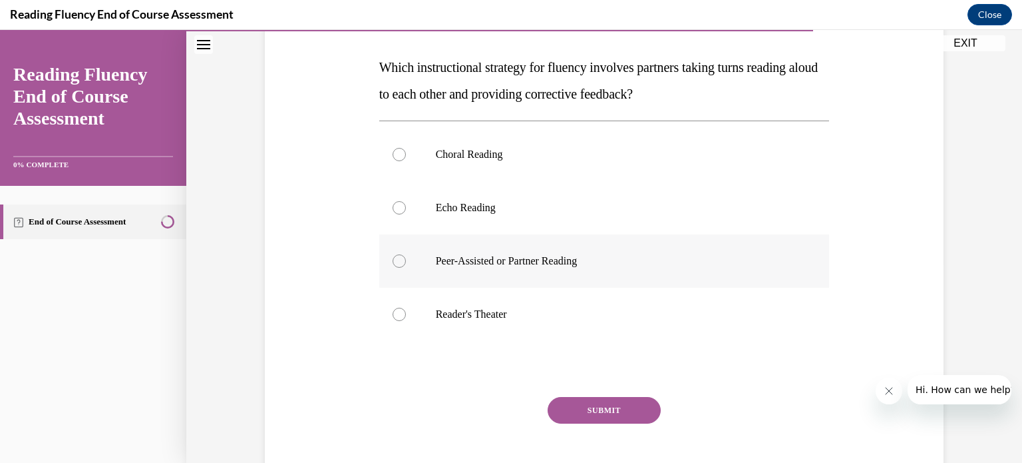
click at [394, 258] on div at bounding box center [399, 260] width 13 height 13
click at [394, 258] on input "Peer-Assisted or Partner Reading" at bounding box center [399, 260] width 13 height 13
radio input "true"
click at [576, 405] on button "SUBMIT" at bounding box center [604, 410] width 113 height 27
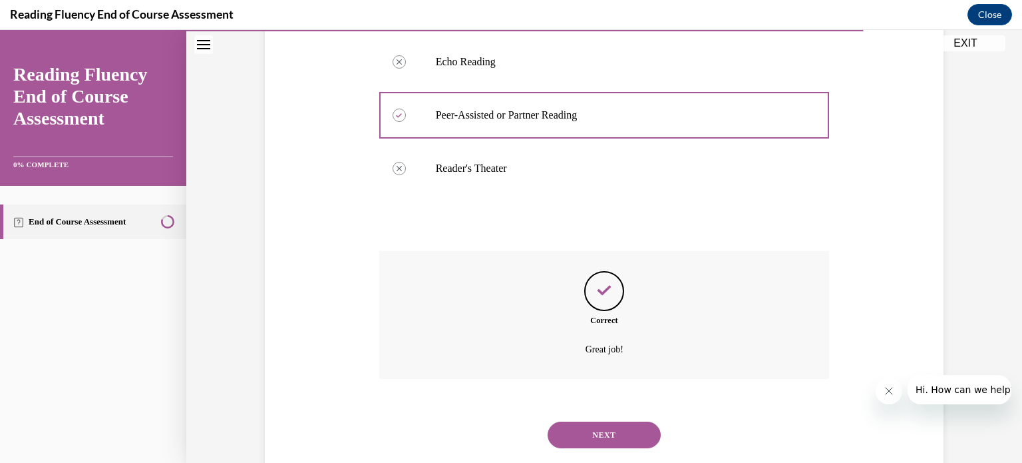
scroll to position [377, 0]
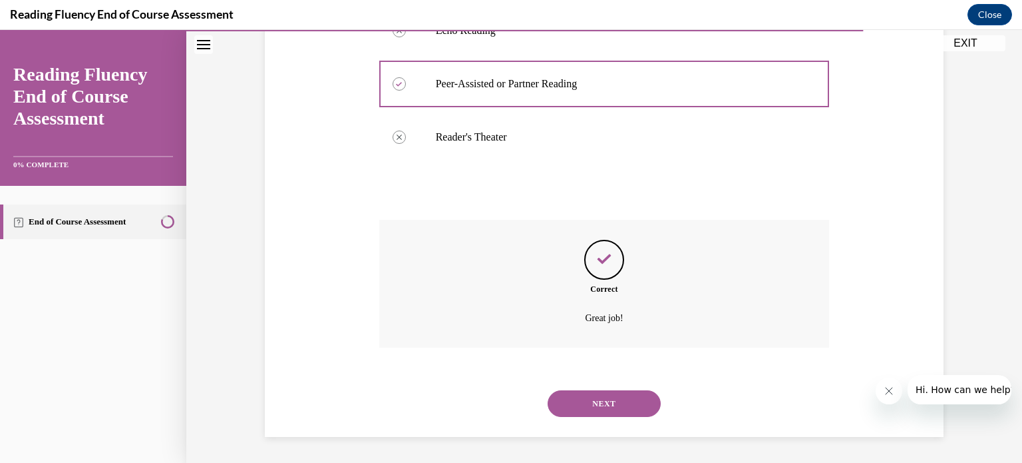
click at [634, 390] on button "NEXT" at bounding box center [604, 403] width 113 height 27
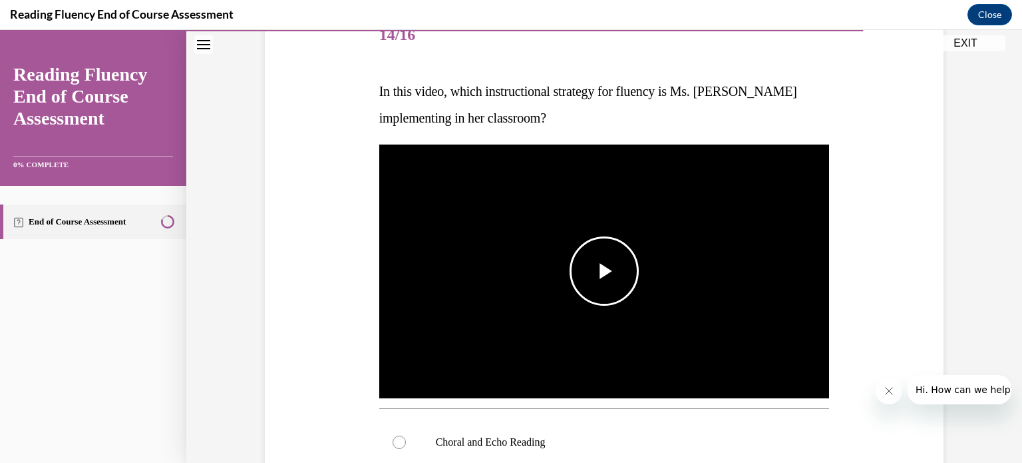
scroll to position [200, 0]
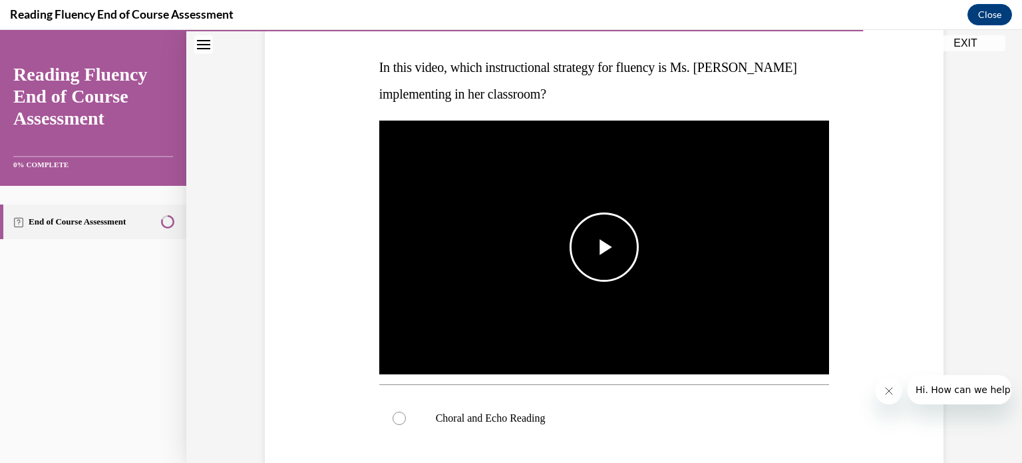
click at [604, 247] on span "Video player" at bounding box center [604, 247] width 0 height 0
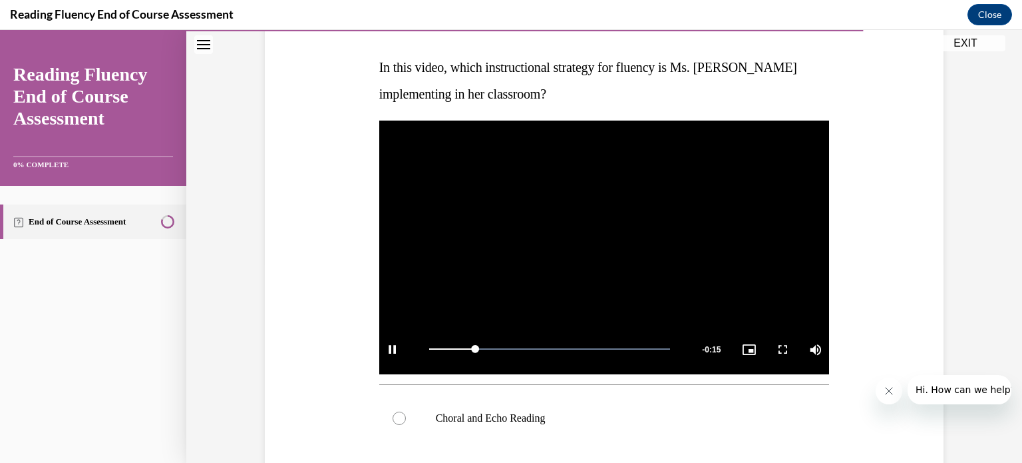
scroll to position [399, 0]
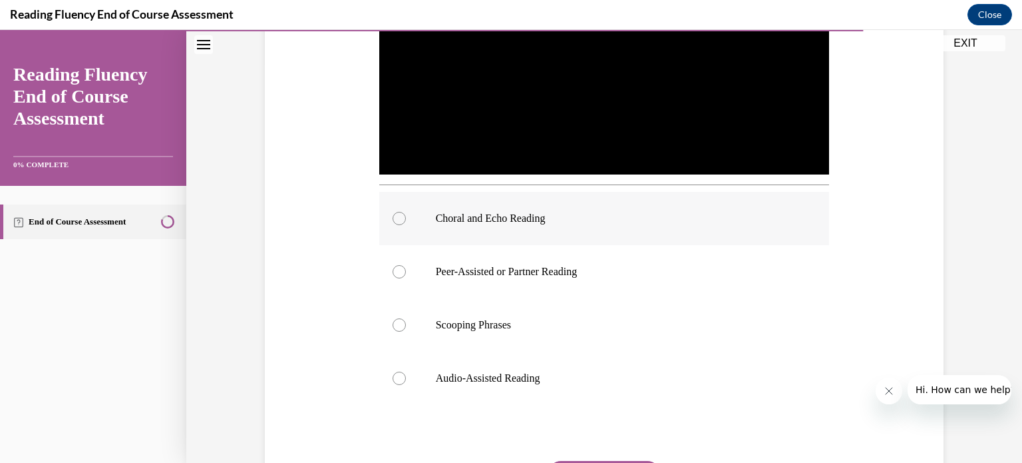
click at [393, 222] on div at bounding box center [399, 218] width 13 height 13
click at [393, 222] on input "Choral and Echo Reading" at bounding box center [399, 218] width 13 height 13
radio input "true"
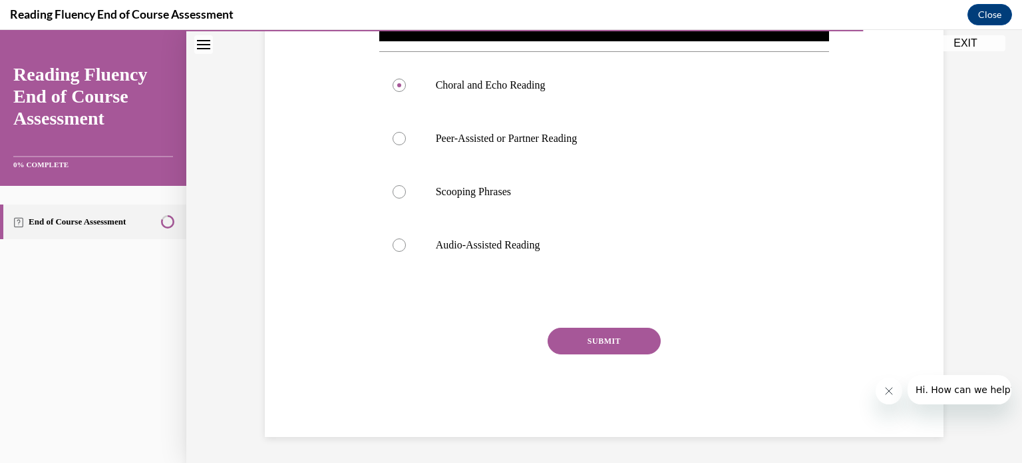
click at [627, 334] on button "SUBMIT" at bounding box center [604, 340] width 113 height 27
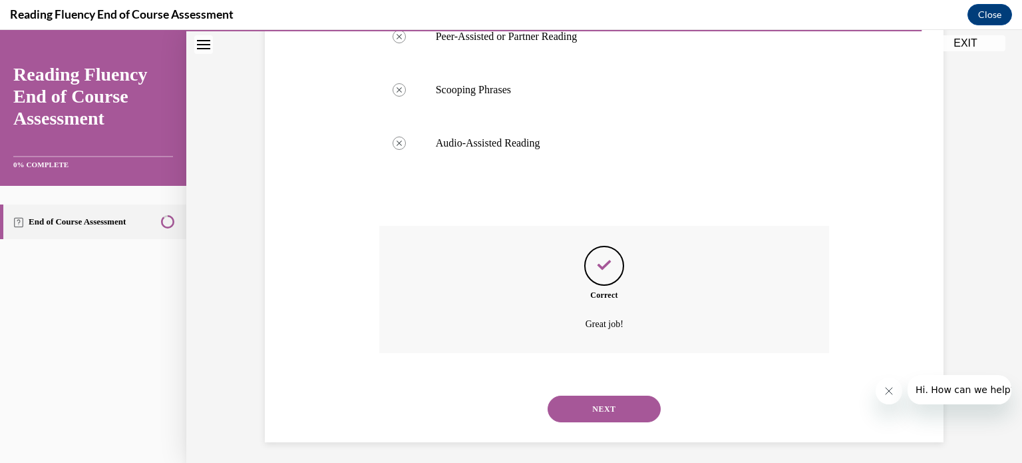
scroll to position [640, 0]
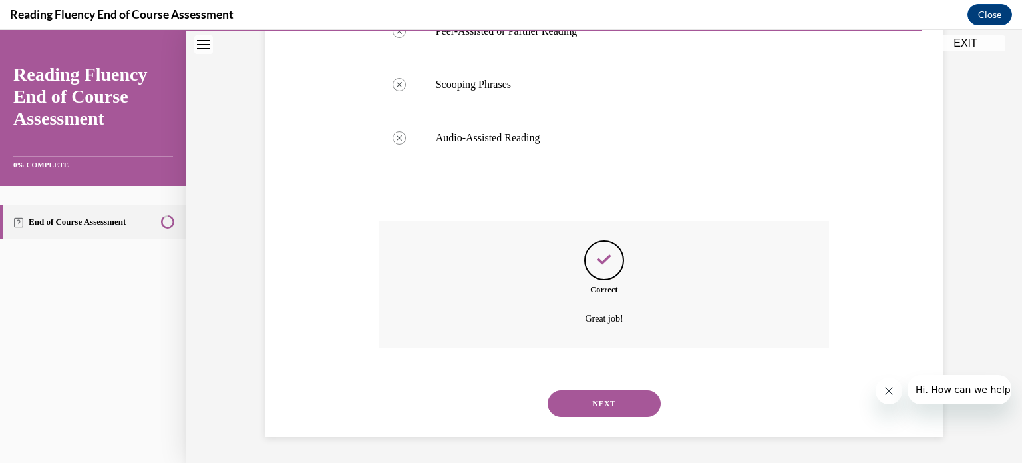
click at [542, 416] on div "NEXT" at bounding box center [604, 403] width 451 height 53
click at [575, 396] on button "NEXT" at bounding box center [604, 403] width 113 height 27
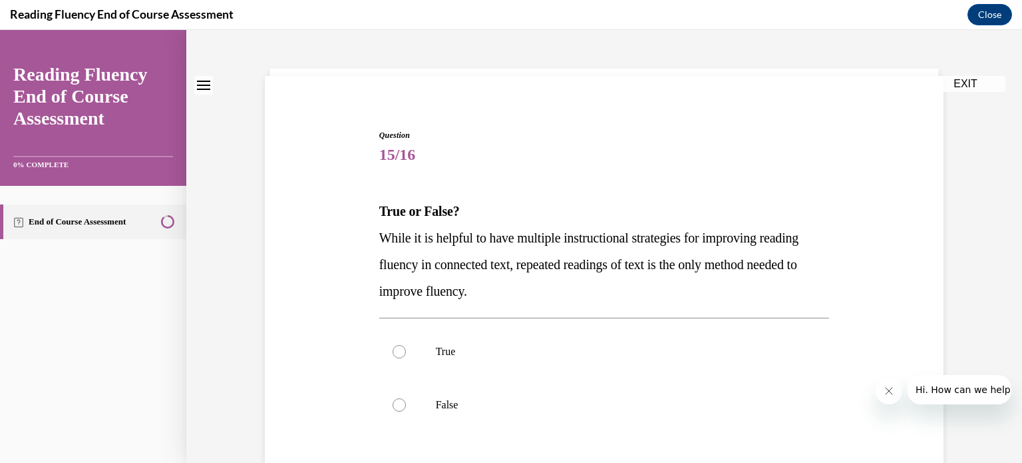
scroll to position [133, 0]
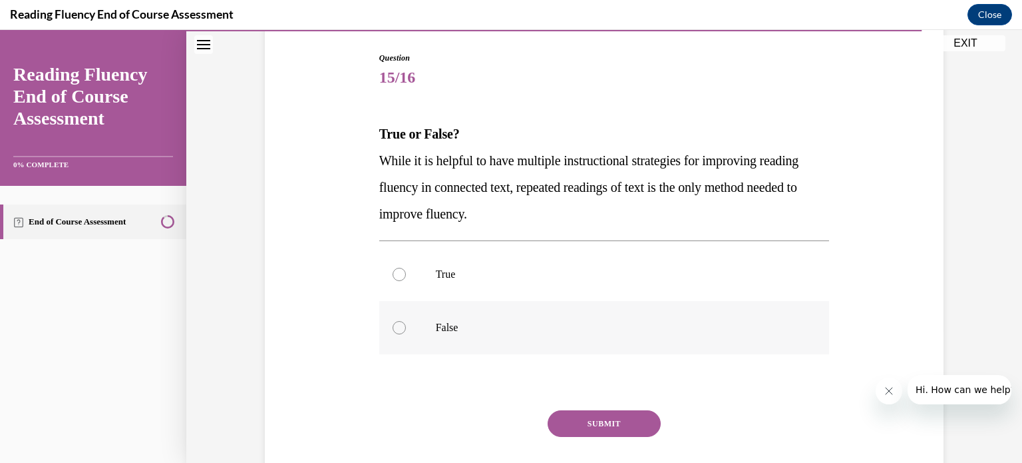
click at [393, 329] on div at bounding box center [399, 327] width 13 height 13
click at [393, 329] on input "False" at bounding box center [399, 327] width 13 height 13
radio input "true"
click at [562, 423] on button "SUBMIT" at bounding box center [604, 423] width 113 height 27
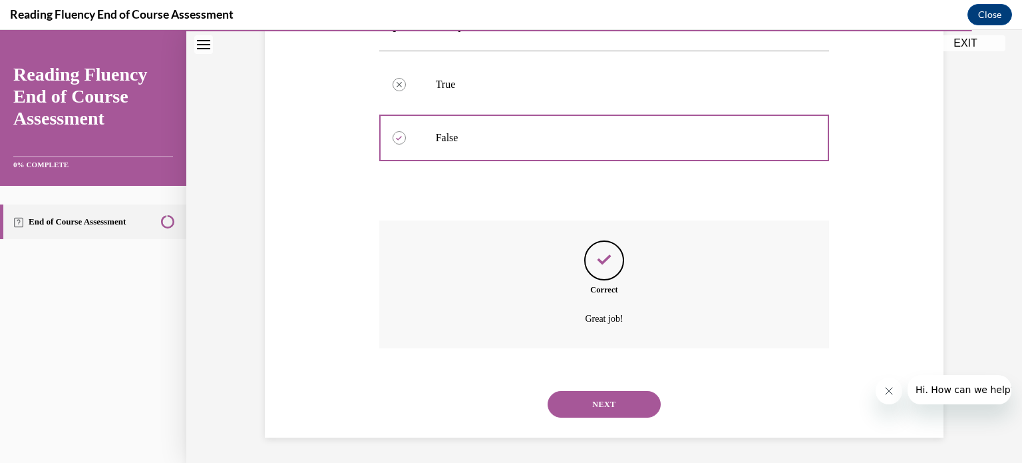
scroll to position [323, 0]
click at [616, 403] on button "NEXT" at bounding box center [604, 403] width 113 height 27
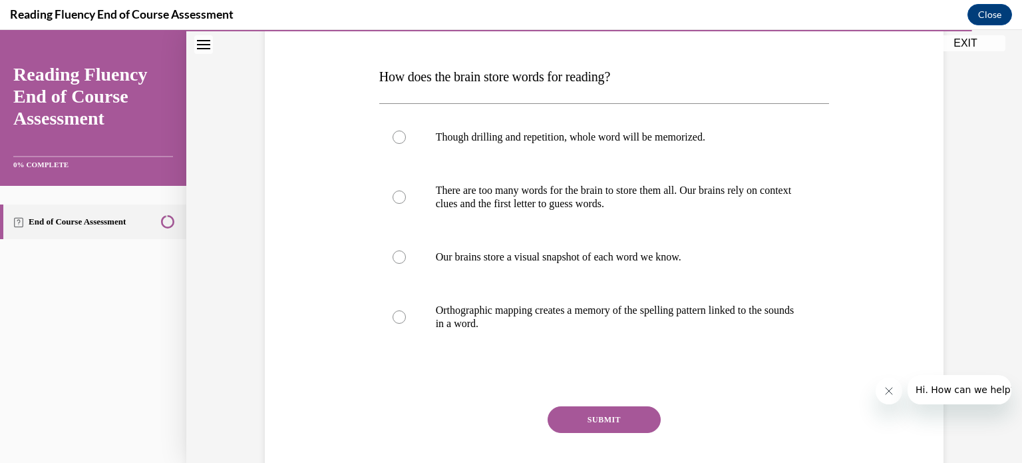
scroll to position [200, 0]
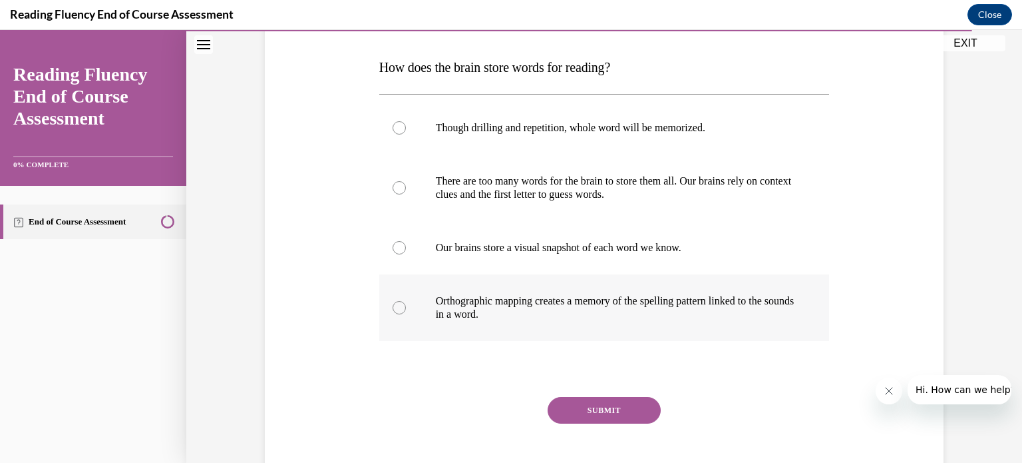
click at [394, 309] on div at bounding box center [399, 307] width 13 height 13
click at [394, 309] on input "Orthographic mapping creates a memory of the spelling pattern linked to the sou…" at bounding box center [399, 307] width 13 height 13
radio input "true"
click at [594, 409] on button "SUBMIT" at bounding box center [604, 410] width 113 height 27
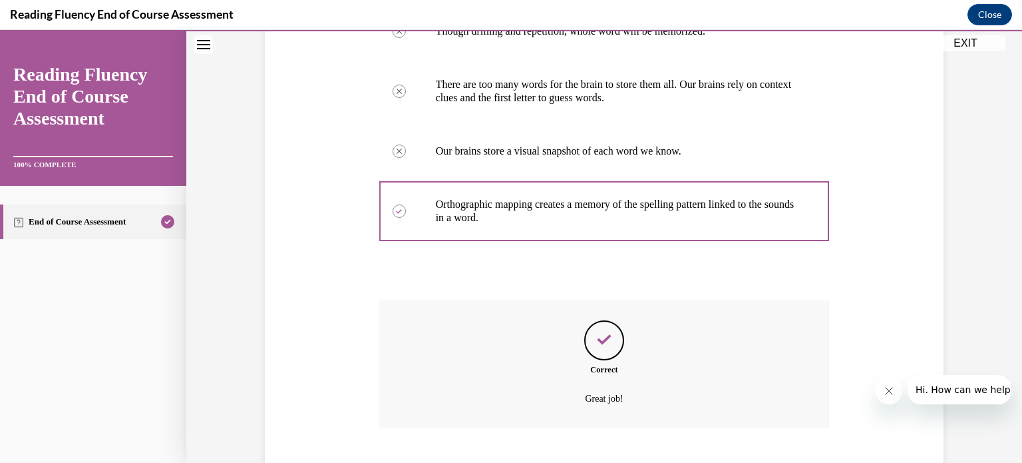
scroll to position [377, 0]
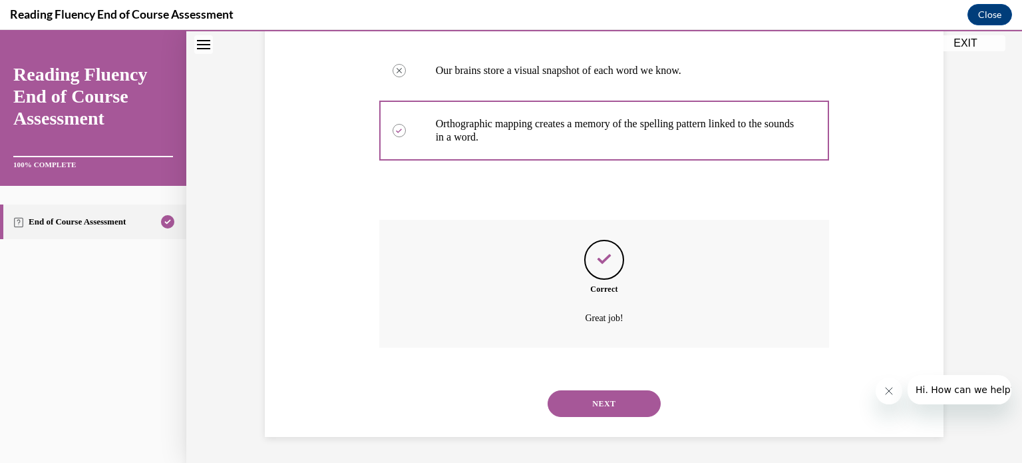
click at [637, 395] on button "NEXT" at bounding box center [604, 403] width 113 height 27
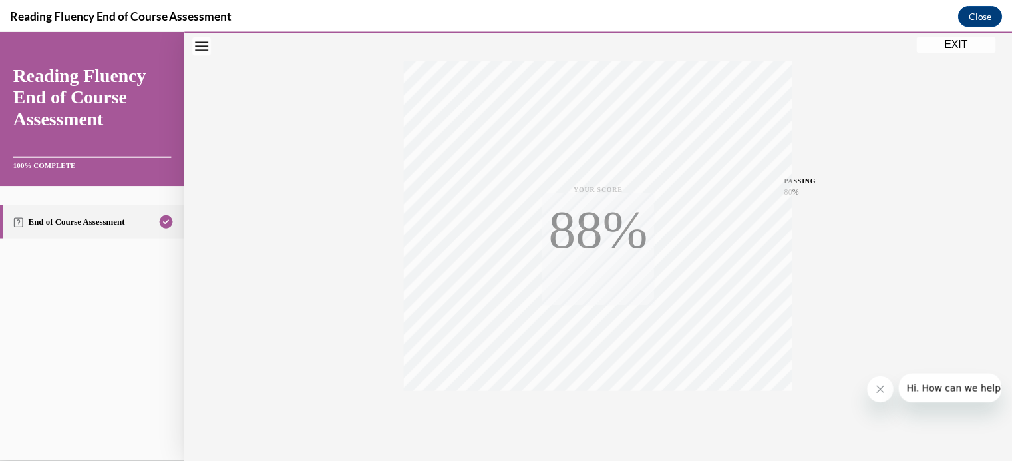
scroll to position [249, 0]
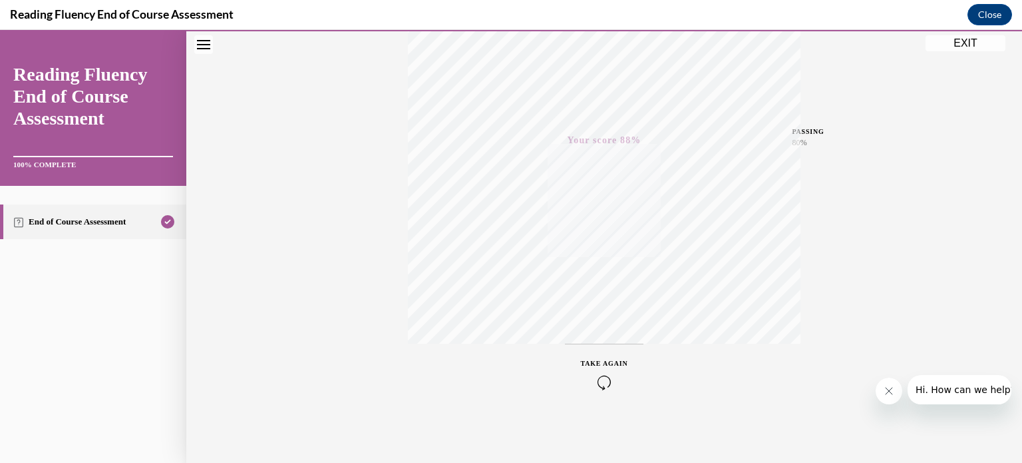
click at [951, 50] on button "EXIT" at bounding box center [966, 43] width 80 height 16
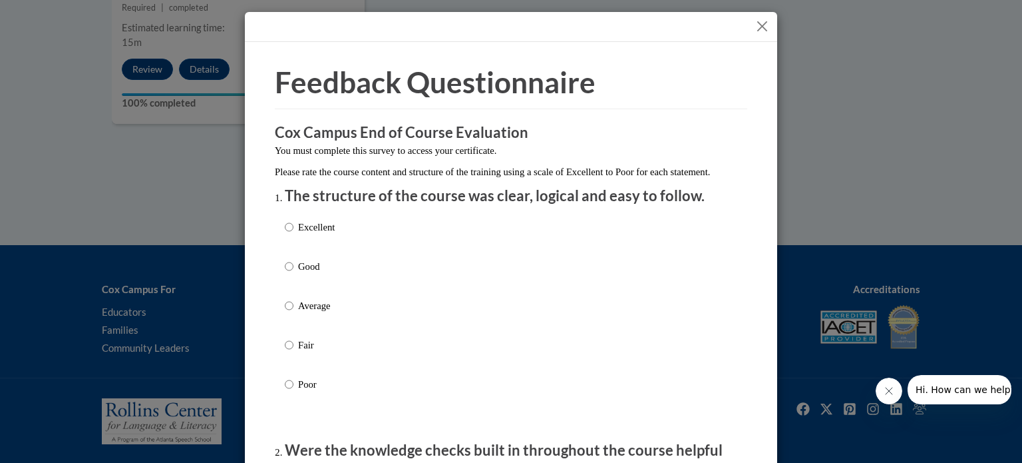
scroll to position [67, 0]
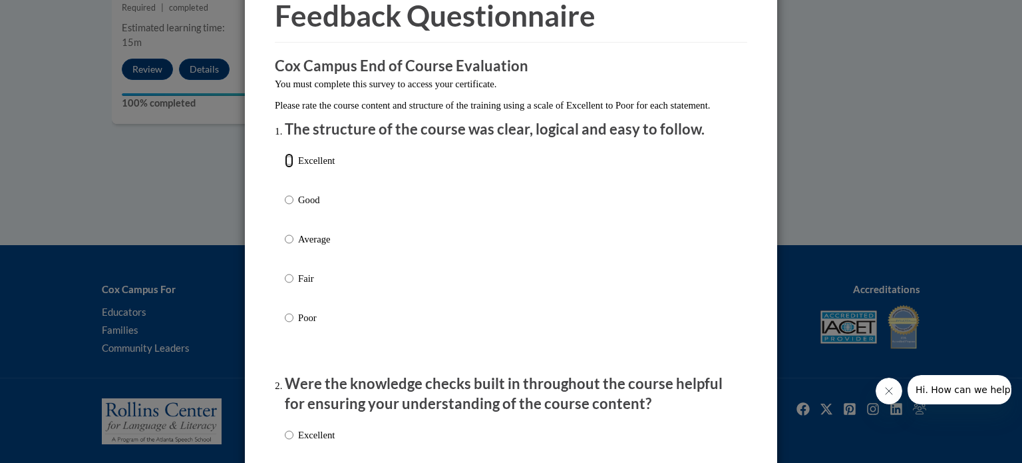
click at [288, 168] on input "Excellent" at bounding box center [289, 160] width 9 height 15
radio input "true"
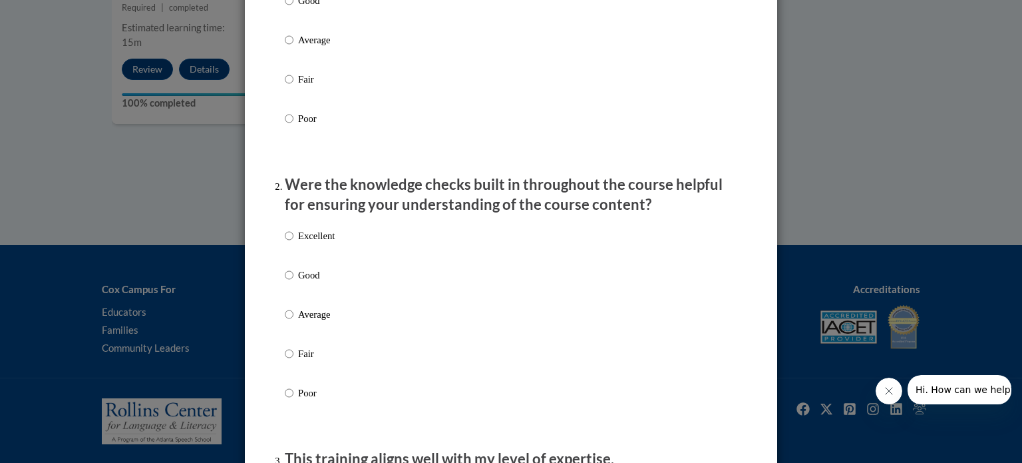
scroll to position [266, 0]
click at [290, 290] on label "Good" at bounding box center [310, 285] width 50 height 36
click at [290, 282] on input "Good" at bounding box center [289, 274] width 9 height 15
radio input "true"
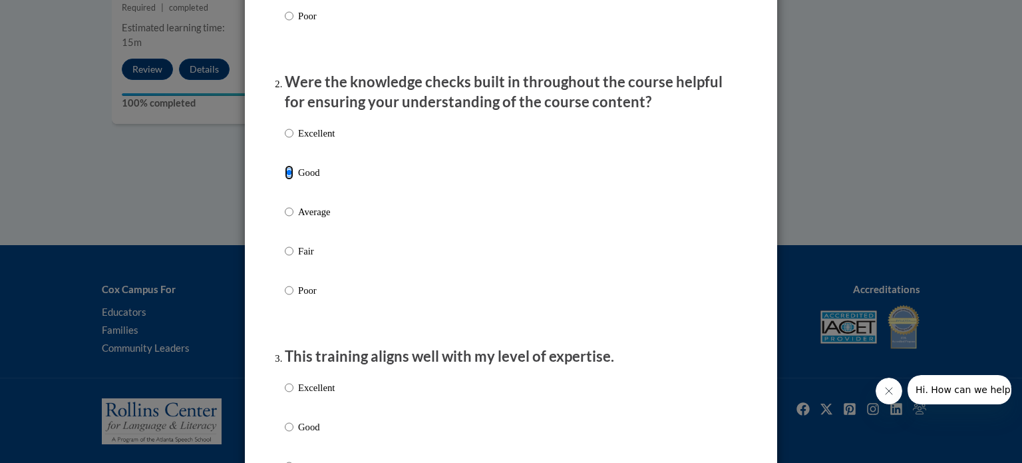
scroll to position [532, 0]
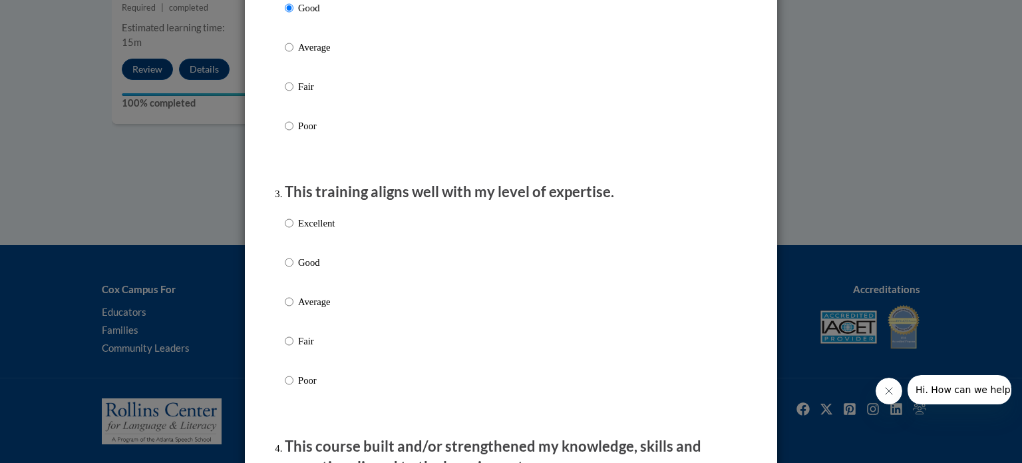
drag, startPoint x: 288, startPoint y: 274, endPoint x: 324, endPoint y: 266, distance: 36.8
click at [288, 274] on label "Good" at bounding box center [310, 273] width 50 height 36
click at [288, 270] on input "Good" at bounding box center [289, 262] width 9 height 15
radio input "true"
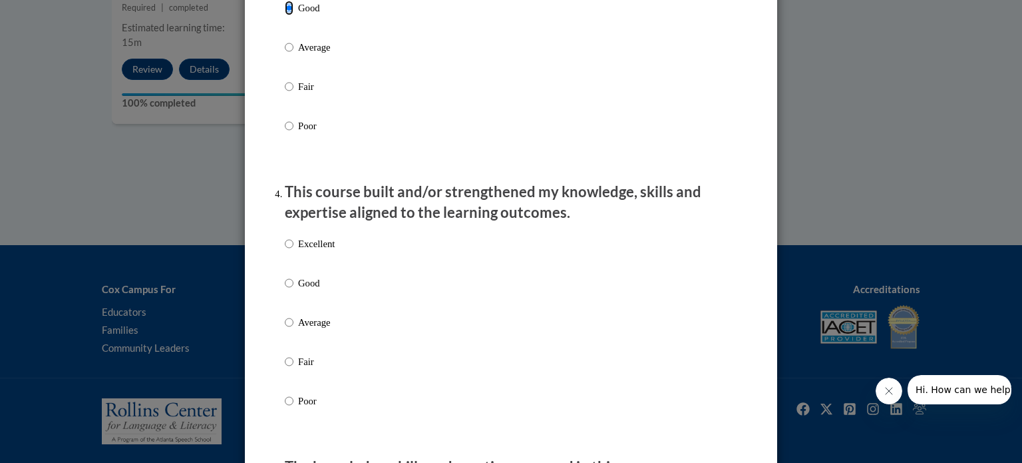
scroll to position [799, 0]
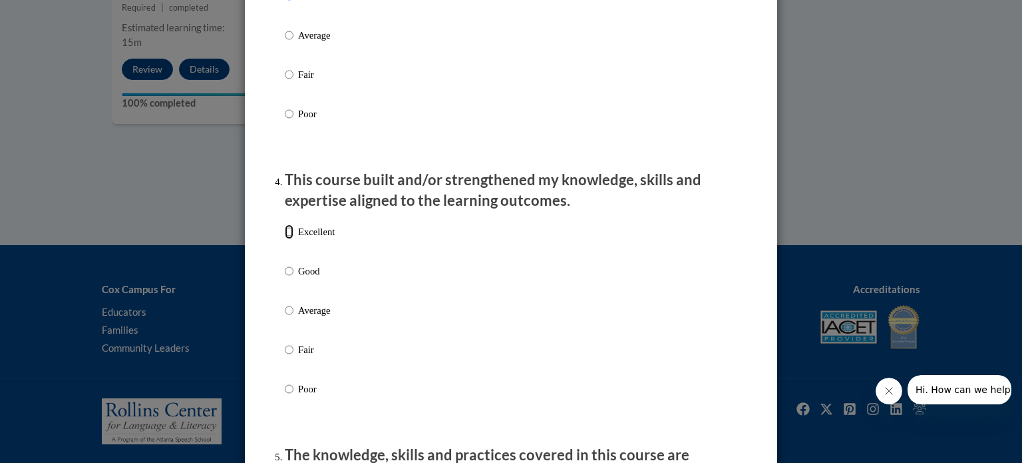
click at [285, 239] on input "Excellent" at bounding box center [289, 231] width 9 height 15
radio input "true"
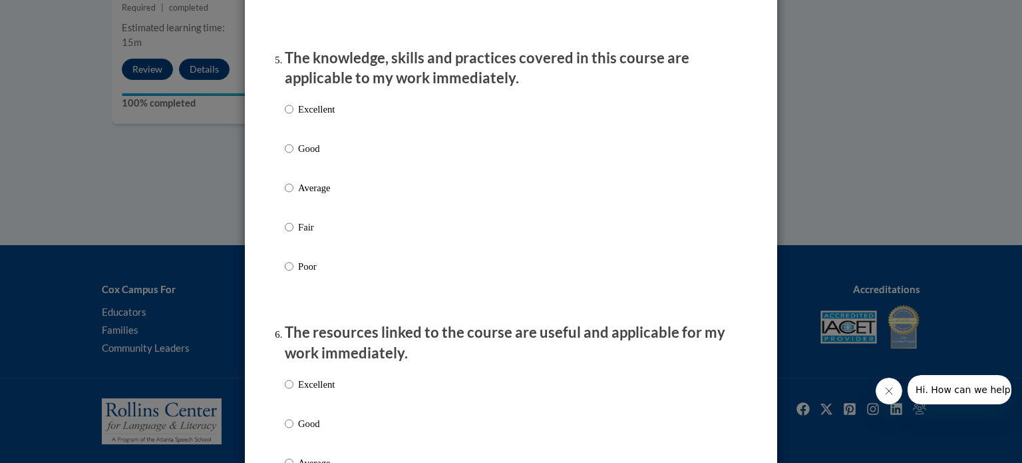
scroll to position [1198, 0]
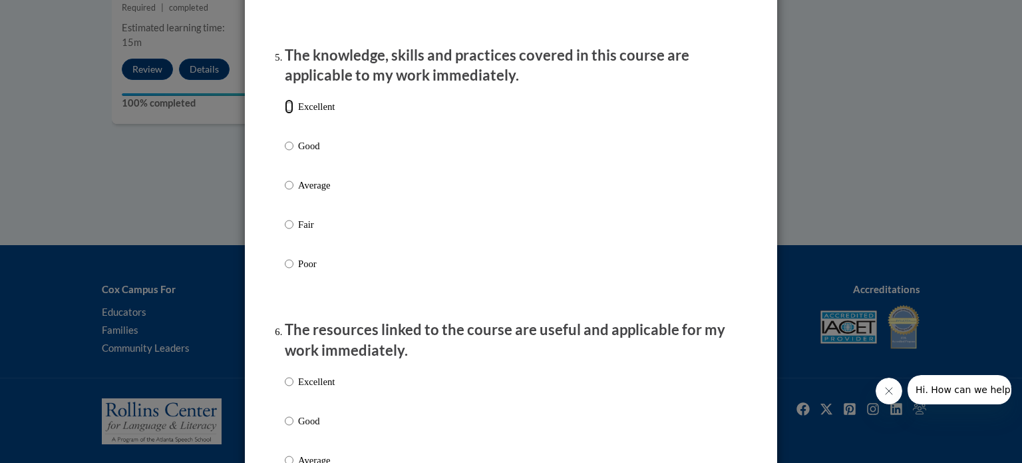
click at [285, 114] on input "Excellent" at bounding box center [289, 106] width 9 height 15
radio input "true"
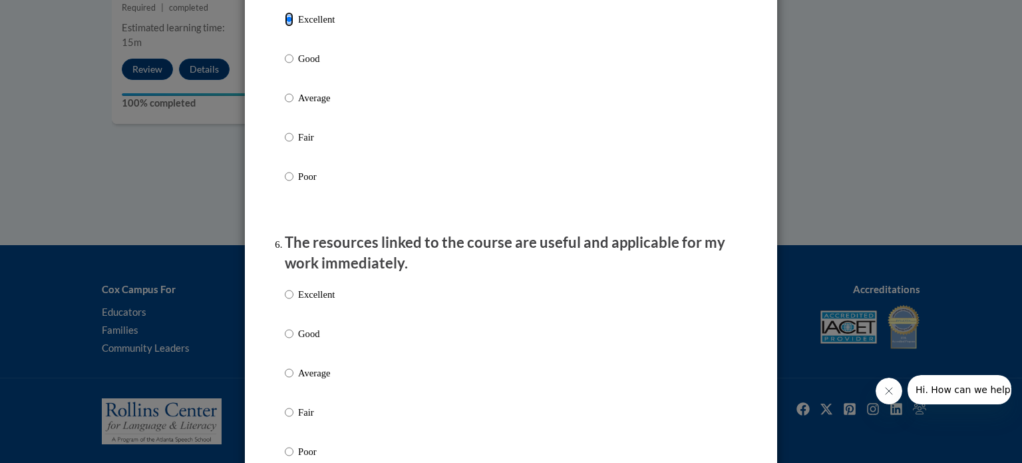
scroll to position [1464, 0]
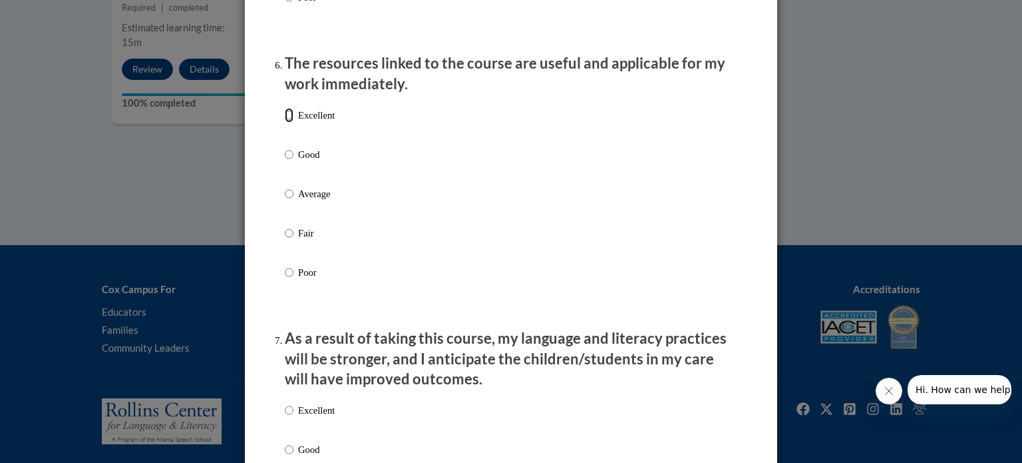
click at [285, 122] on input "Excellent" at bounding box center [289, 115] width 9 height 15
radio input "true"
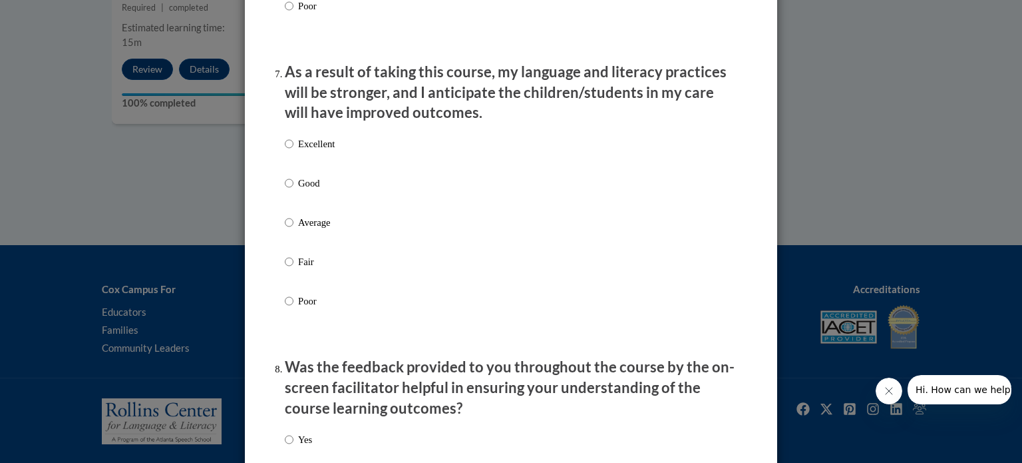
click at [291, 194] on label "Good" at bounding box center [310, 194] width 50 height 36
click at [291, 190] on input "Good" at bounding box center [289, 183] width 9 height 15
radio input "true"
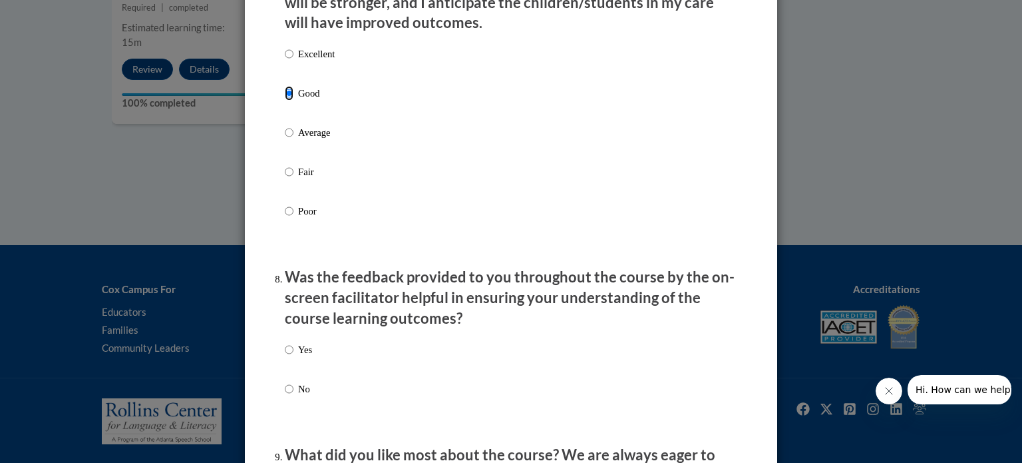
scroll to position [2063, 0]
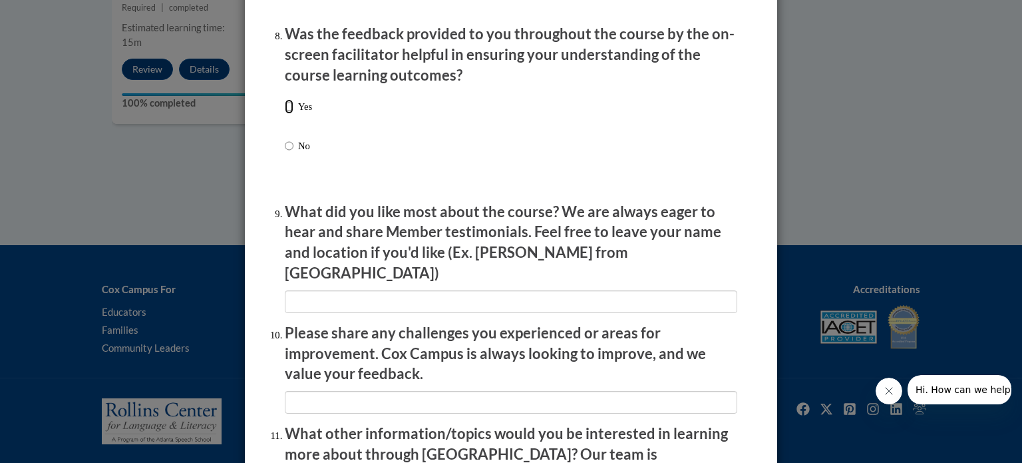
click at [285, 114] on input "Yes" at bounding box center [289, 106] width 9 height 15
radio input "true"
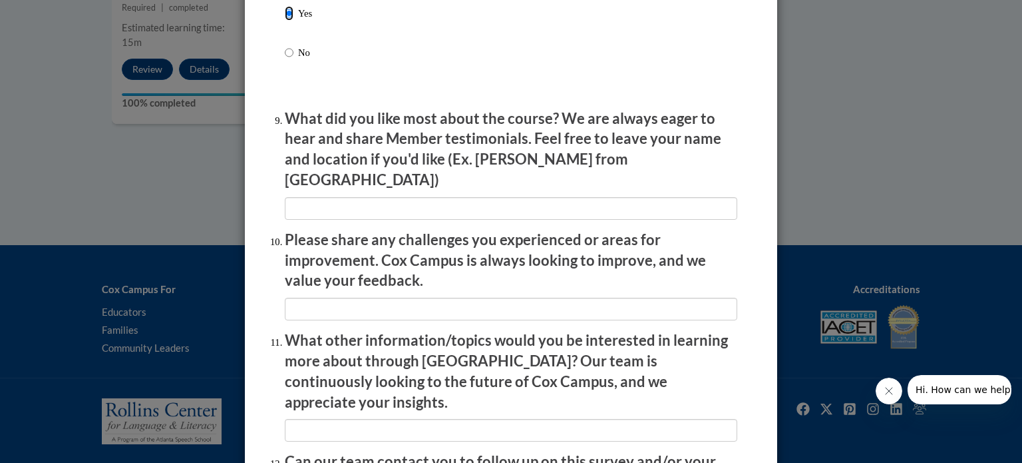
scroll to position [2309, 0]
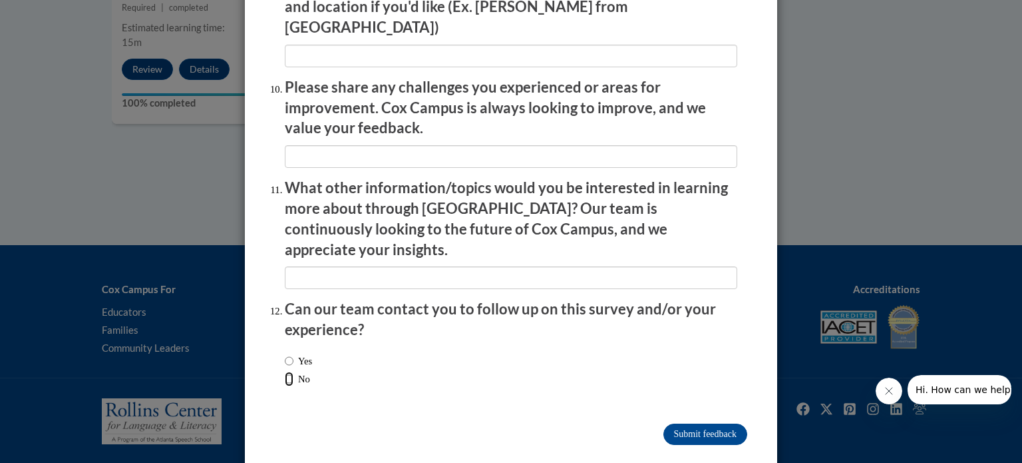
click at [285, 371] on input "No" at bounding box center [289, 378] width 9 height 15
radio input "true"
click at [721, 423] on input "Submit feedback" at bounding box center [706, 433] width 84 height 21
